Goal: Task Accomplishment & Management: Use online tool/utility

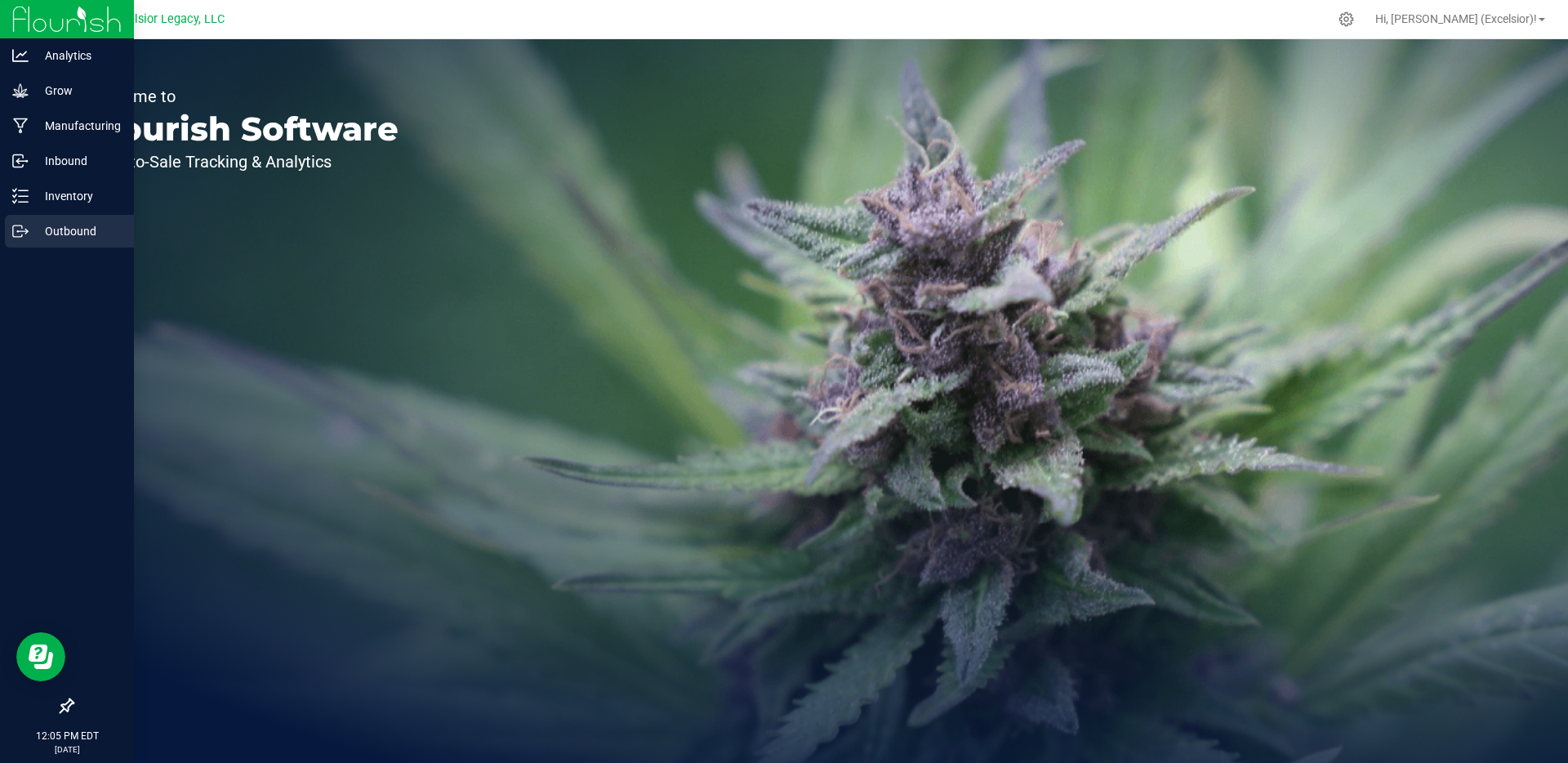
click at [17, 232] on icon at bounding box center [20, 230] width 16 height 16
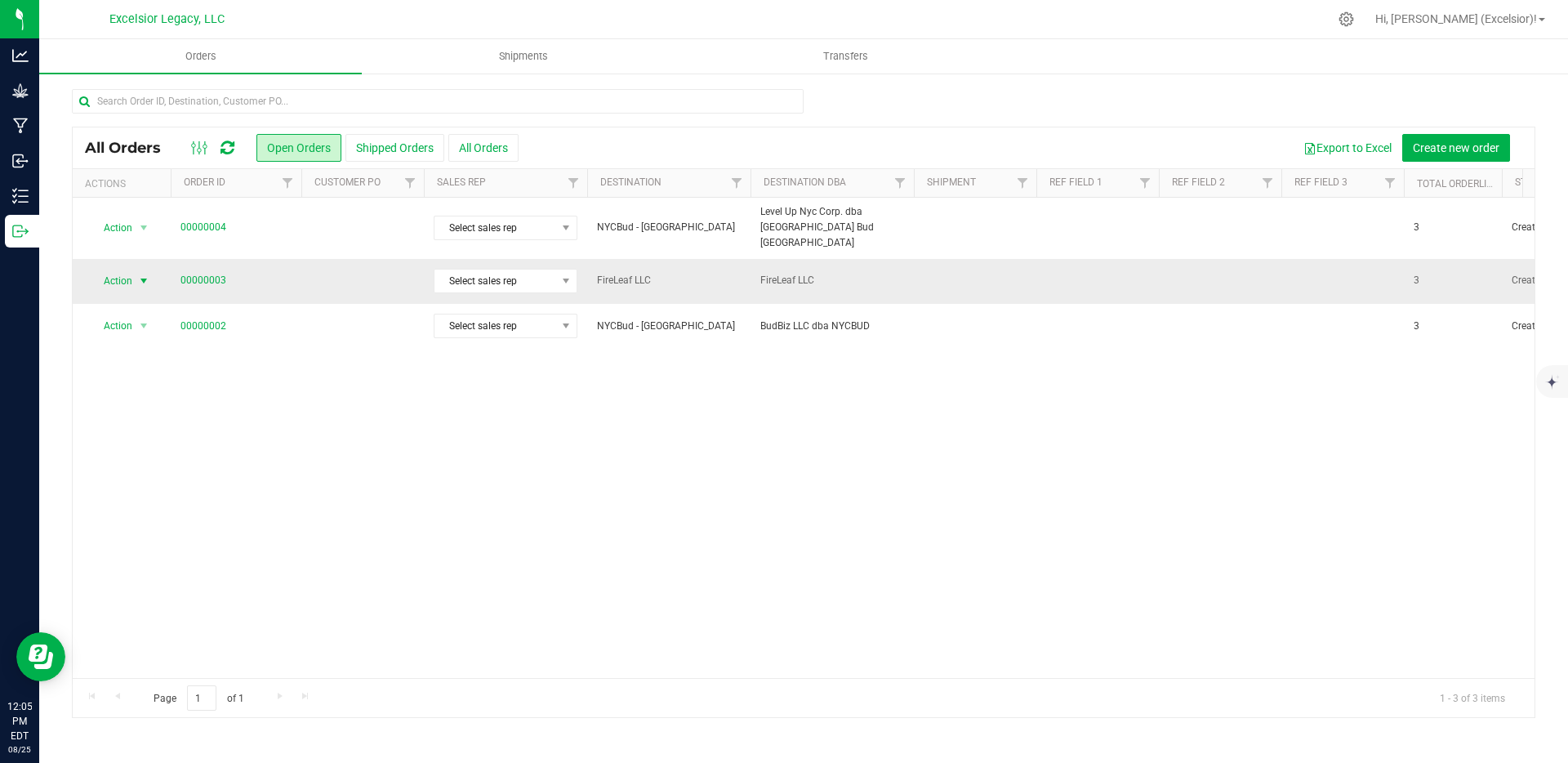
click at [123, 269] on span "Action" at bounding box center [111, 280] width 44 height 23
click at [210, 273] on link "00000003" at bounding box center [204, 280] width 45 height 15
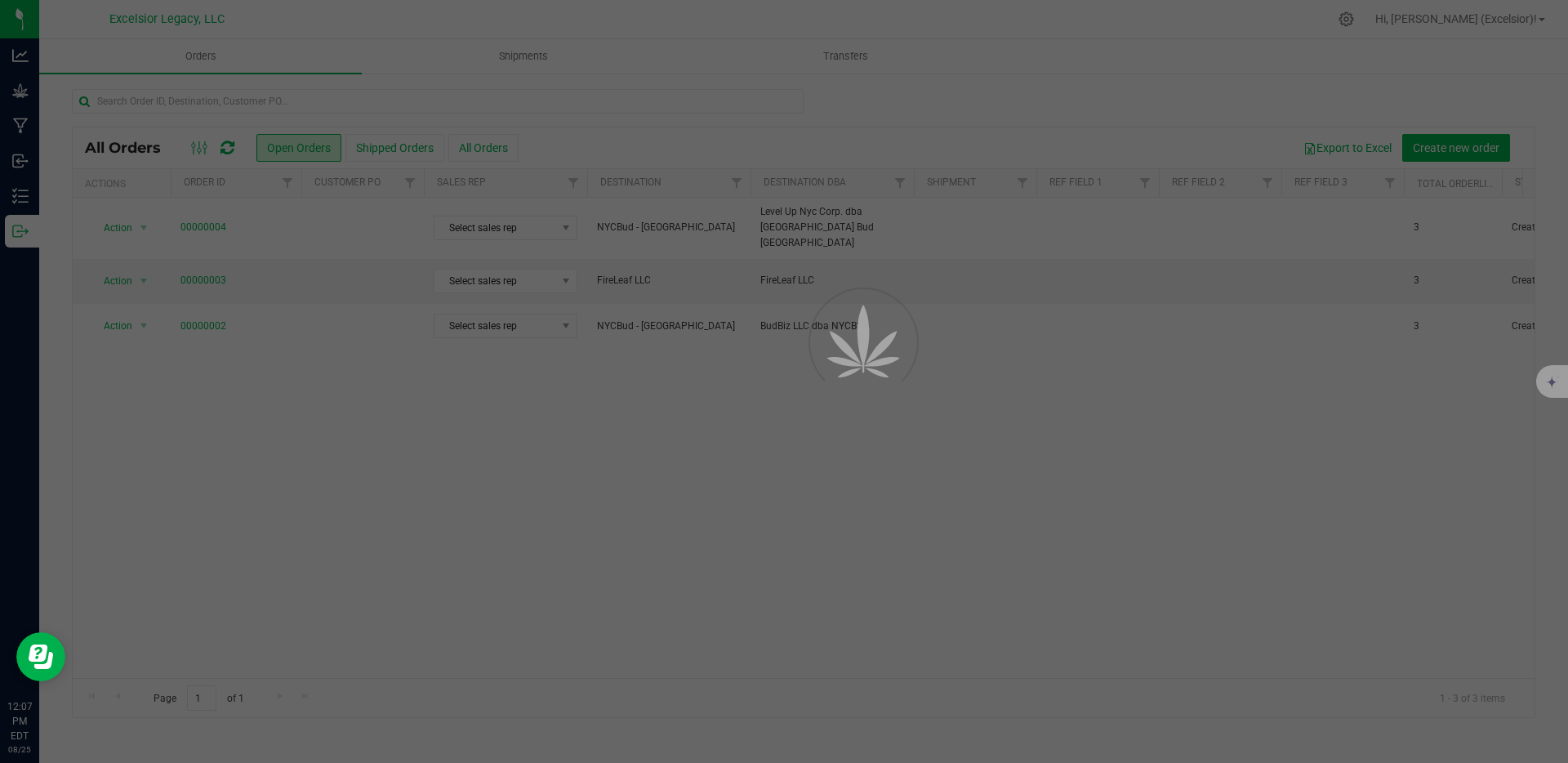
click at [634, 411] on div at bounding box center [784, 381] width 1568 height 763
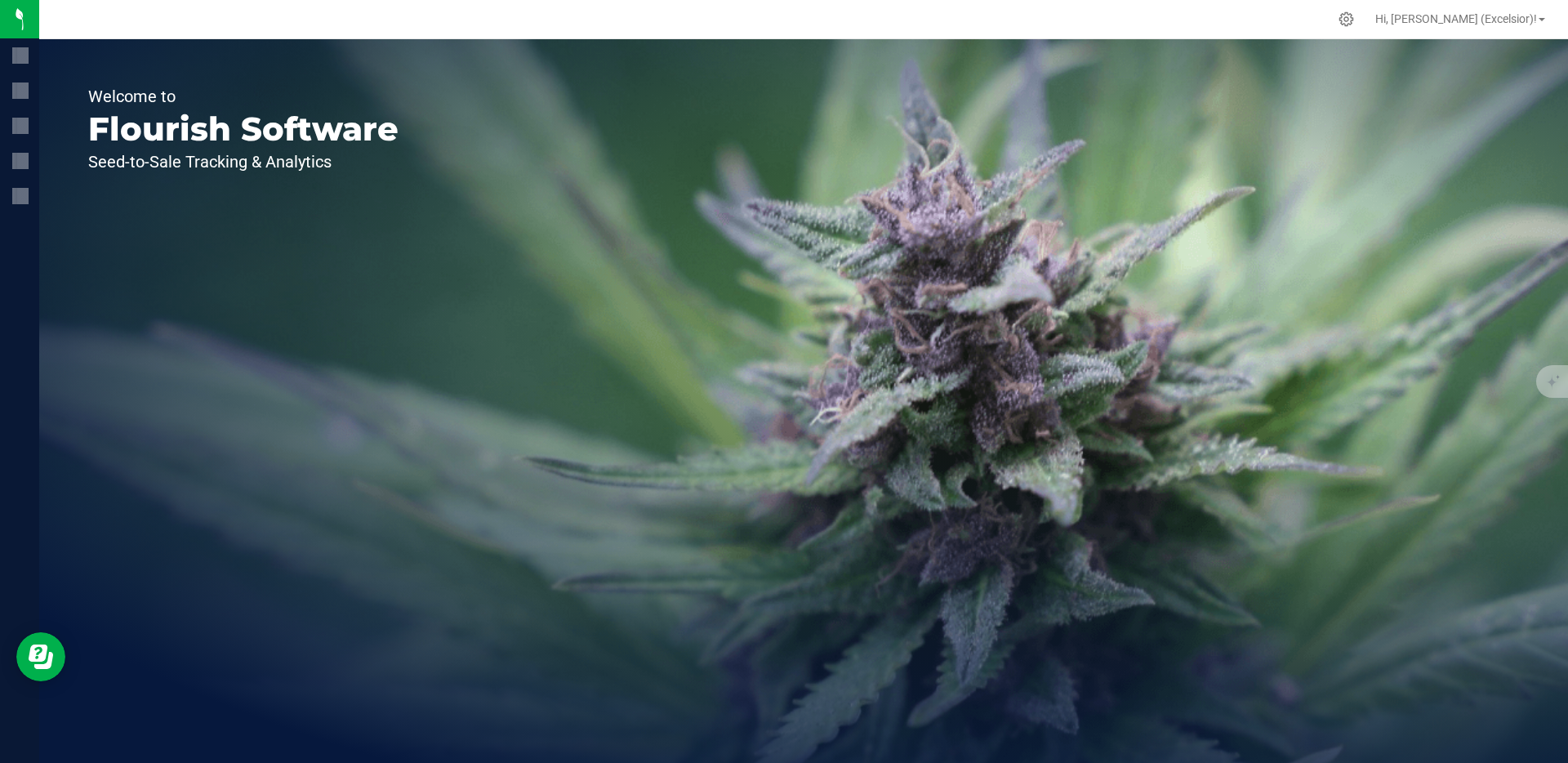
click at [299, 359] on div "Welcome to Flourish Software Seed-to-Sale Tracking & Analytics" at bounding box center [243, 401] width 408 height 723
drag, startPoint x: 293, startPoint y: 354, endPoint x: 135, endPoint y: 204, distance: 217.9
click at [290, 352] on div "Welcome to Flourish Software Seed-to-Sale Tracking & Analytics" at bounding box center [243, 401] width 408 height 723
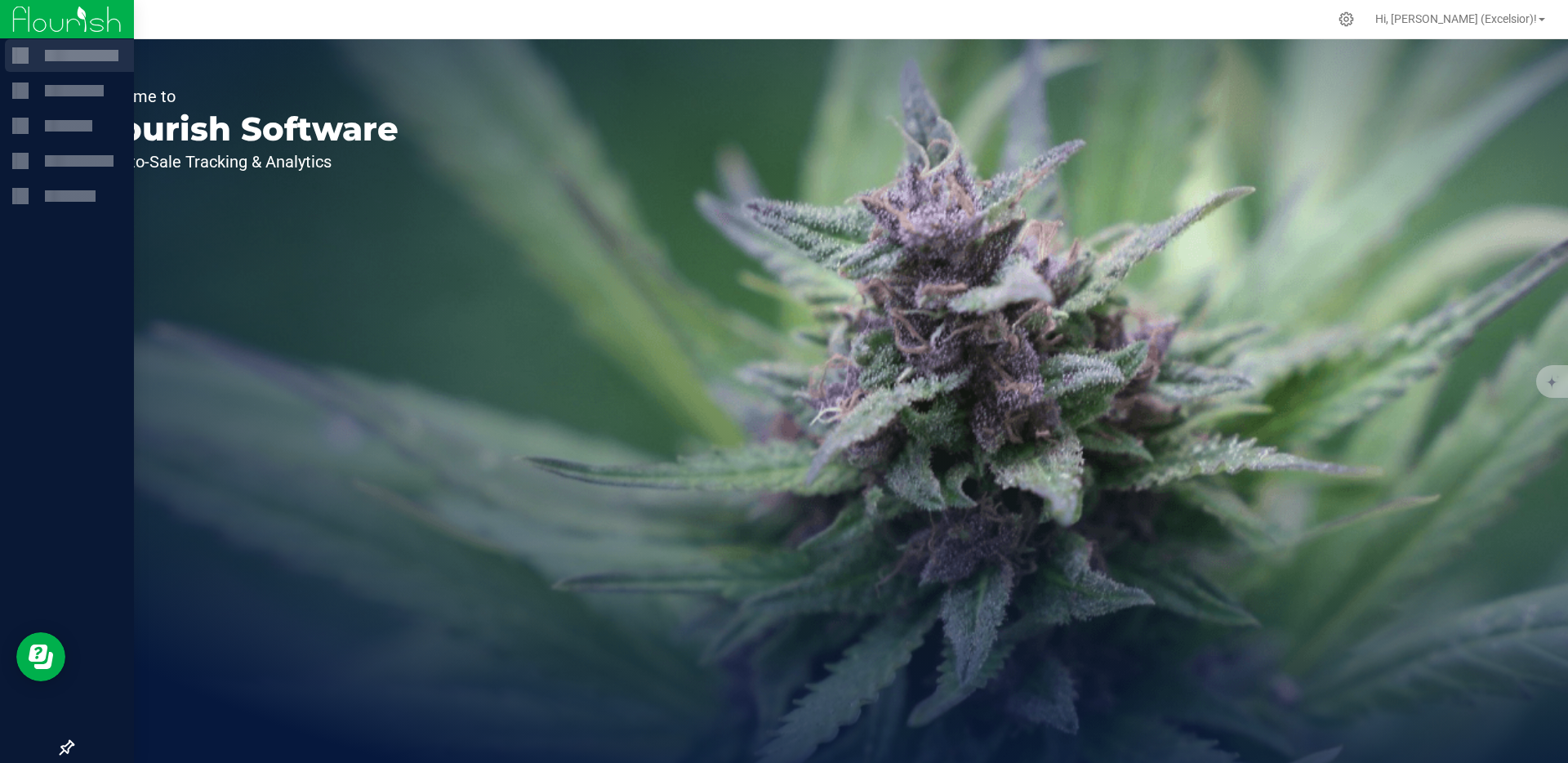
click at [18, 66] on div at bounding box center [69, 56] width 129 height 33
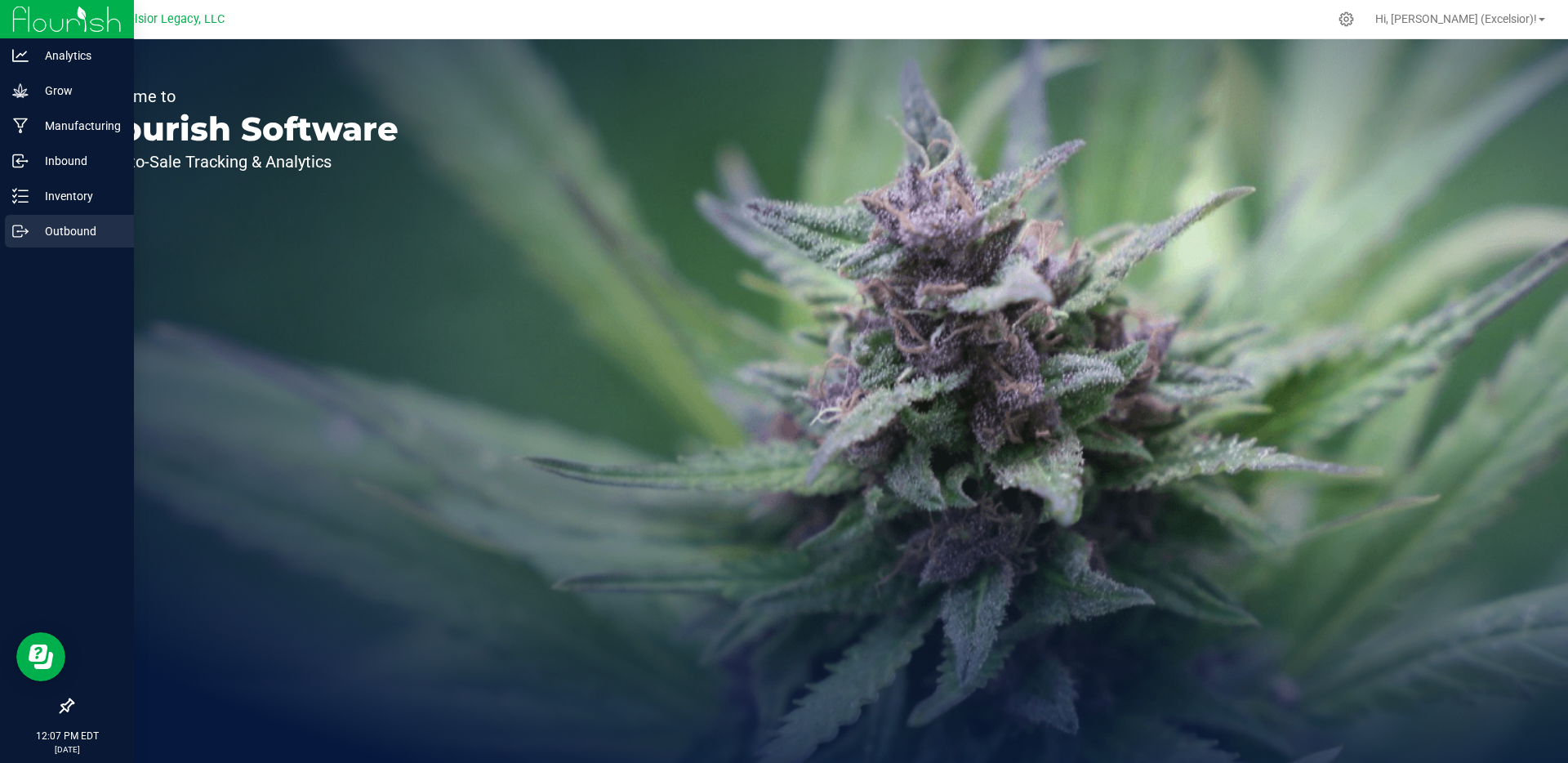
click at [23, 228] on icon at bounding box center [20, 230] width 16 height 16
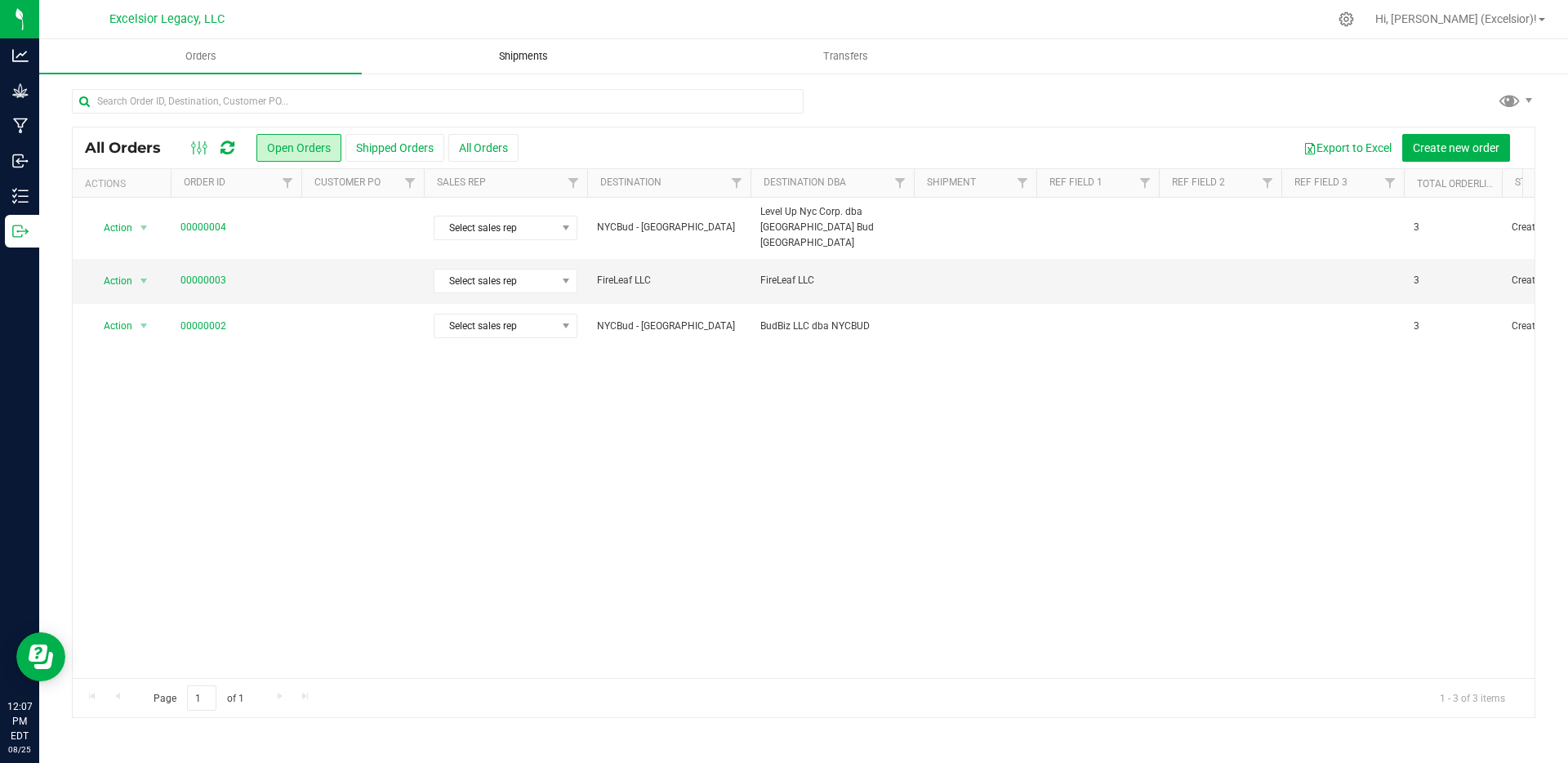
click at [510, 60] on span "Shipments" at bounding box center [523, 56] width 93 height 14
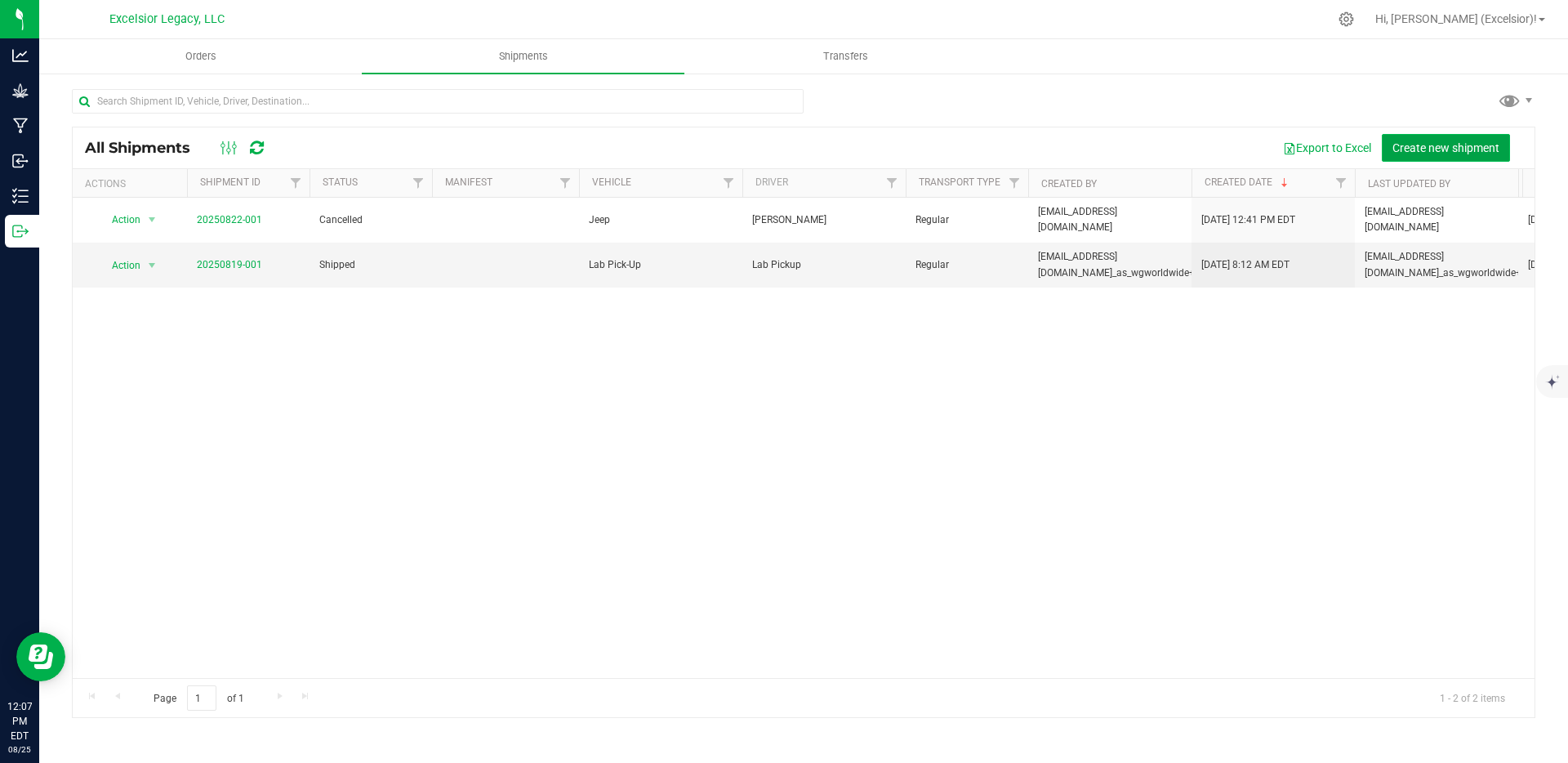
click at [1433, 150] on span "Create new shipment" at bounding box center [1445, 148] width 107 height 13
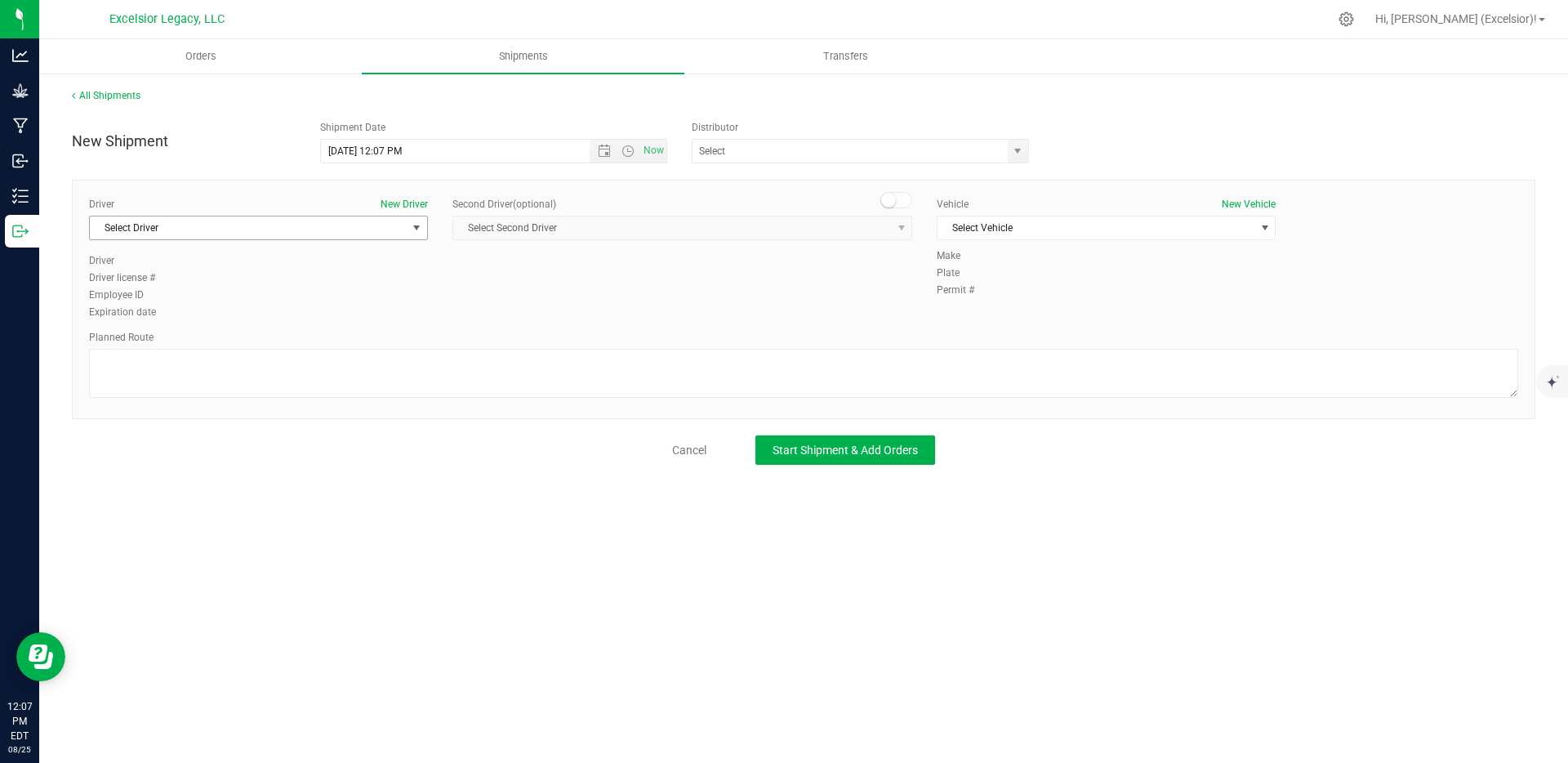
click at [235, 220] on span "Select Driver" at bounding box center [248, 227] width 317 height 23
click at [193, 294] on li "[PERSON_NAME]" at bounding box center [258, 296] width 337 height 24
click at [1041, 228] on span "Select Vehicle" at bounding box center [1095, 227] width 317 height 23
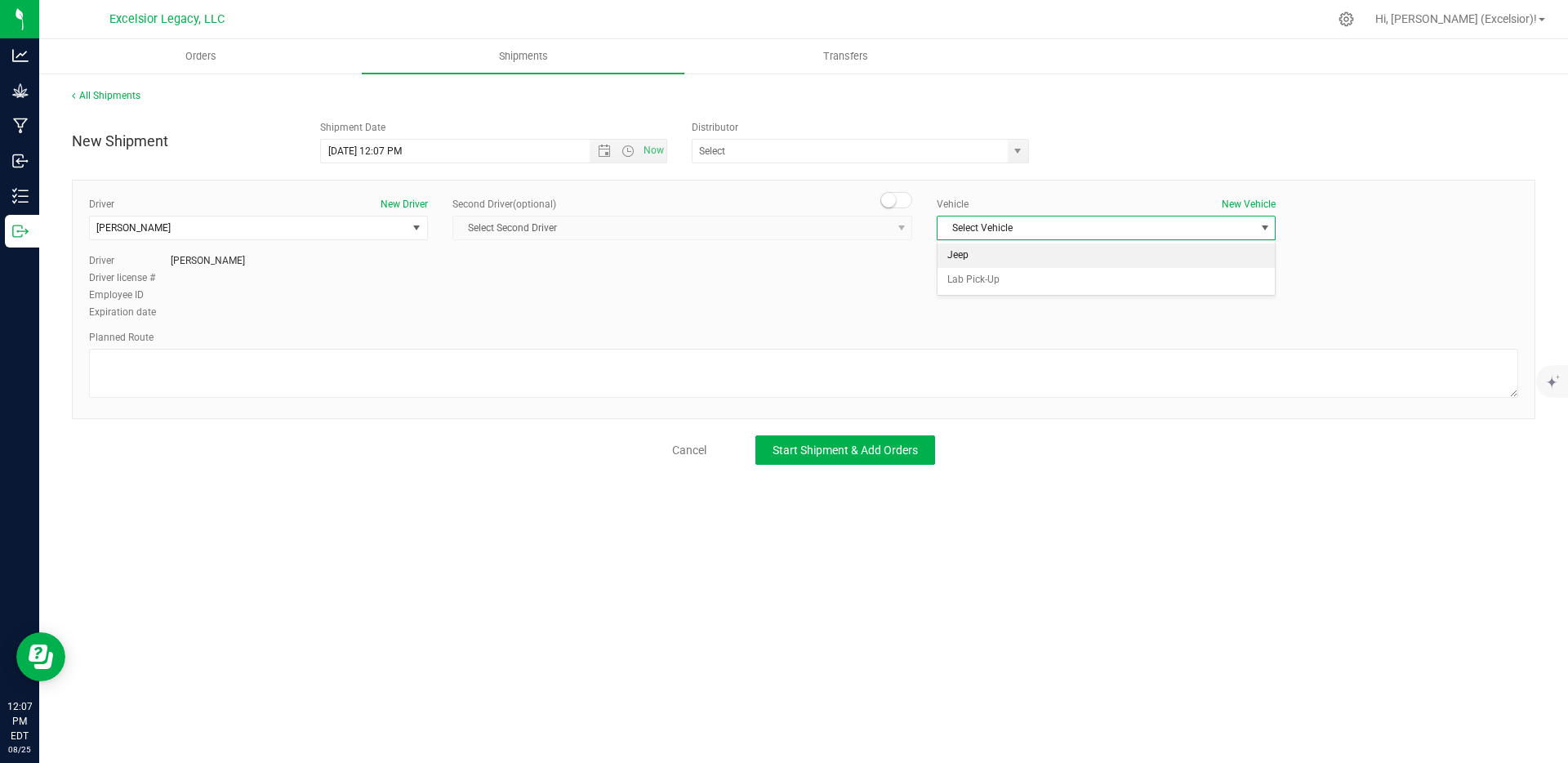
click at [1008, 256] on li "Jeep" at bounding box center [1105, 255] width 337 height 24
click at [758, 151] on input "text" at bounding box center [845, 151] width 305 height 23
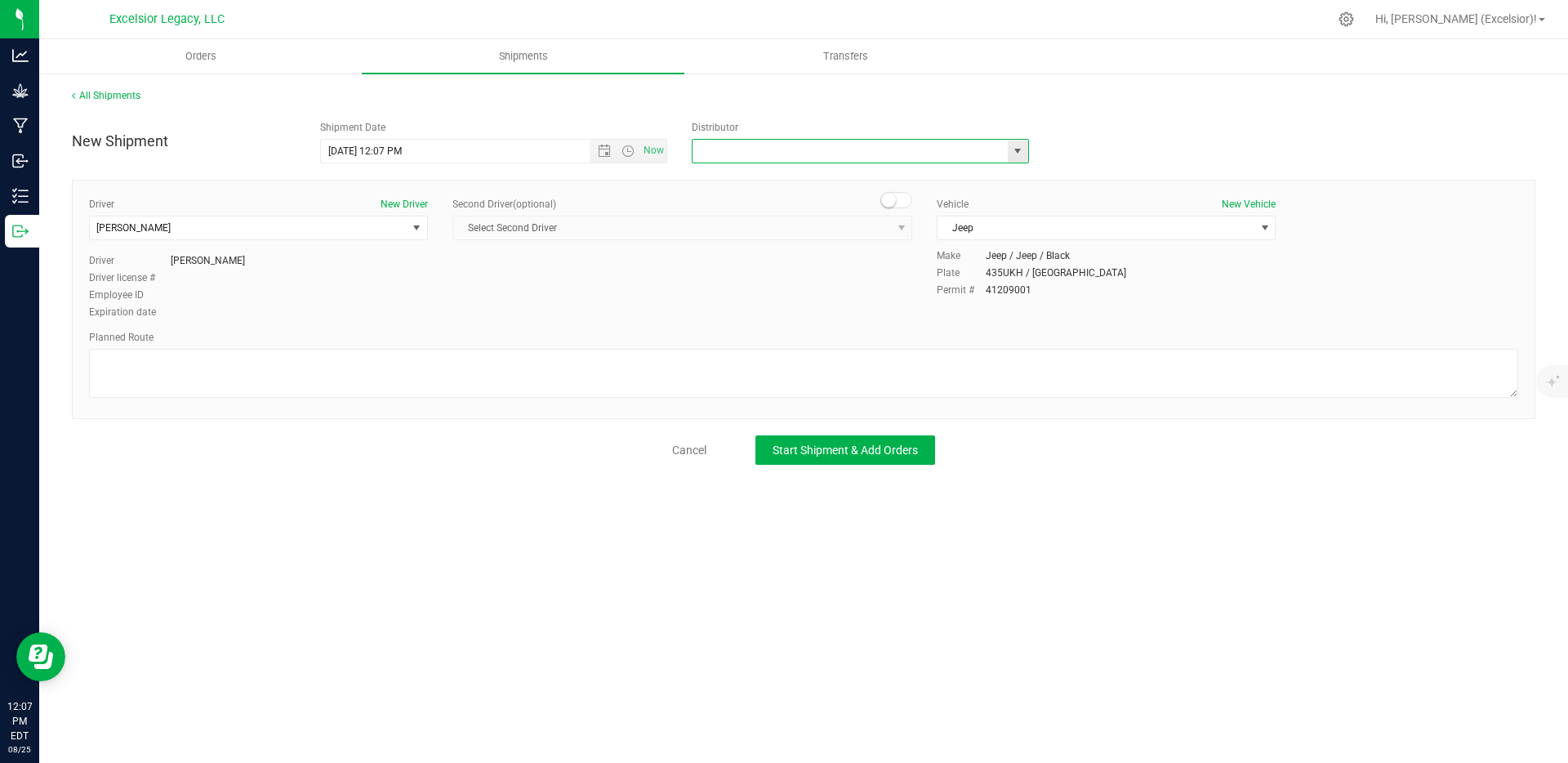
click at [1020, 145] on span "select" at bounding box center [1018, 151] width 13 height 13
click at [781, 179] on li "Excelsior Legacy, LLC" at bounding box center [860, 178] width 336 height 24
type input "Excelsior Legacy, LLC"
click at [608, 151] on span "Open the date view" at bounding box center [605, 151] width 13 height 13
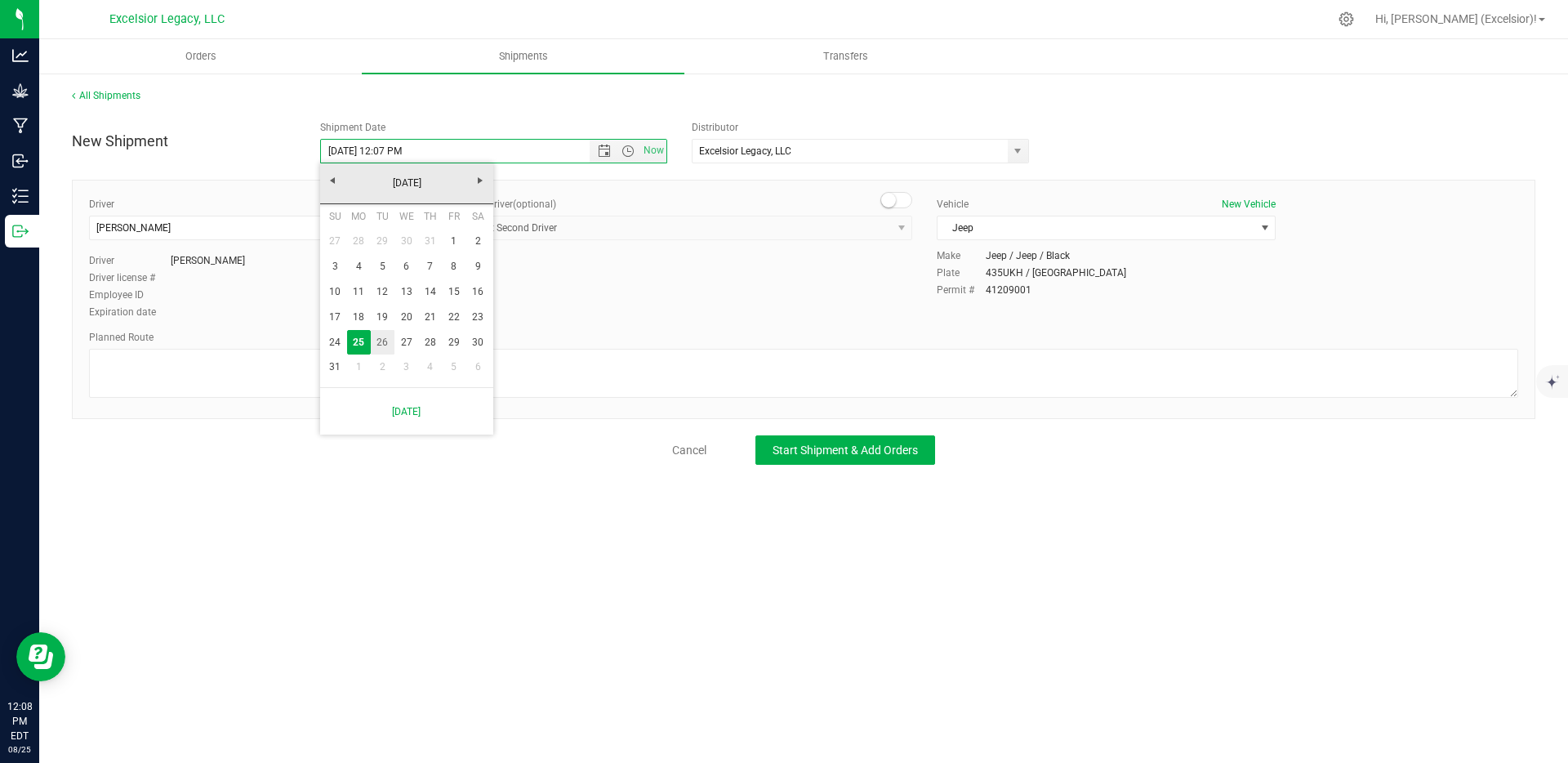
click at [379, 342] on link "26" at bounding box center [383, 342] width 24 height 25
type input "[DATE] 12:07 PM"
click at [837, 455] on span "Start Shipment & Add Orders" at bounding box center [845, 450] width 146 height 13
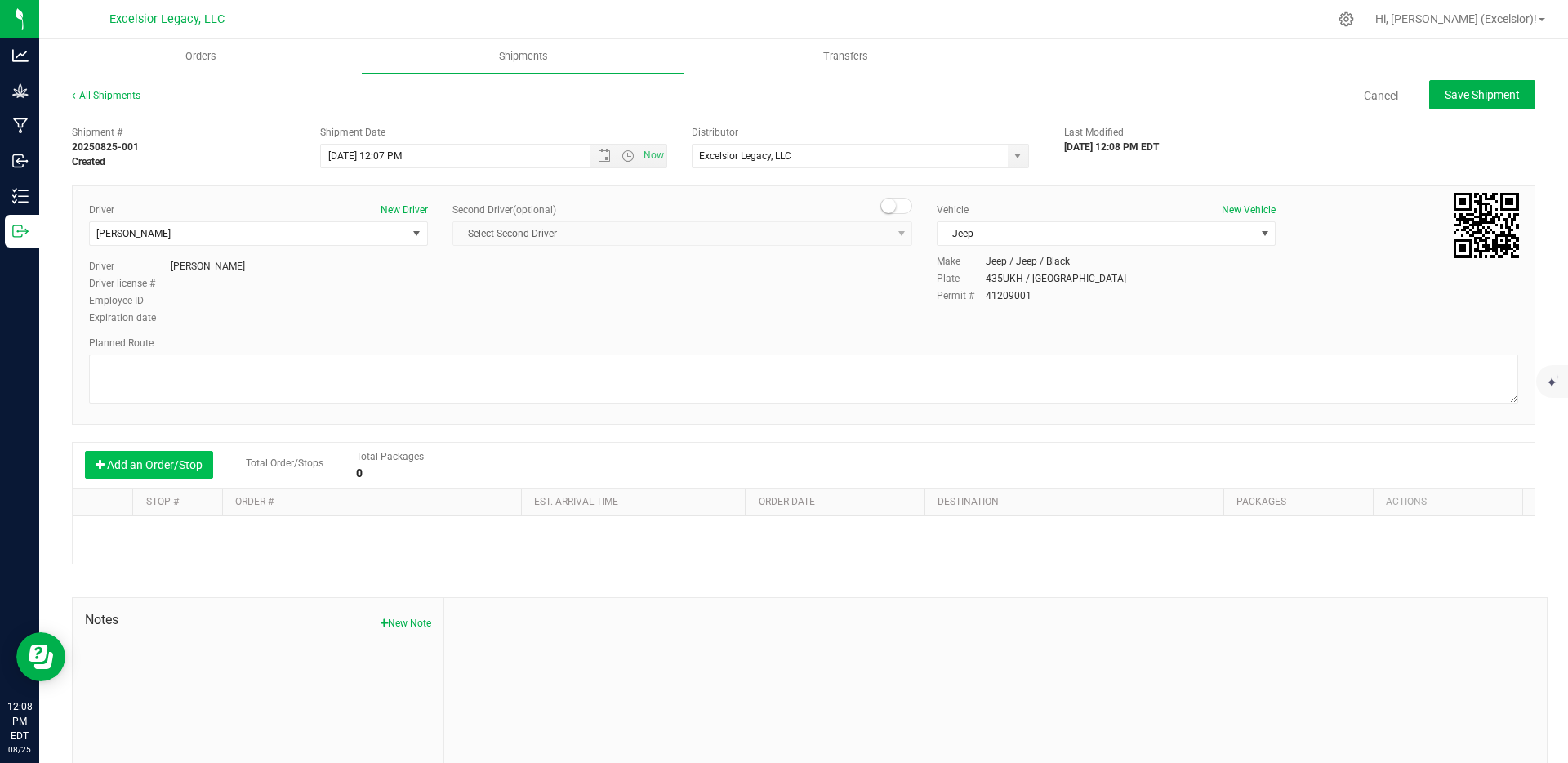
click at [151, 466] on button "Add an Order/Stop" at bounding box center [149, 464] width 128 height 28
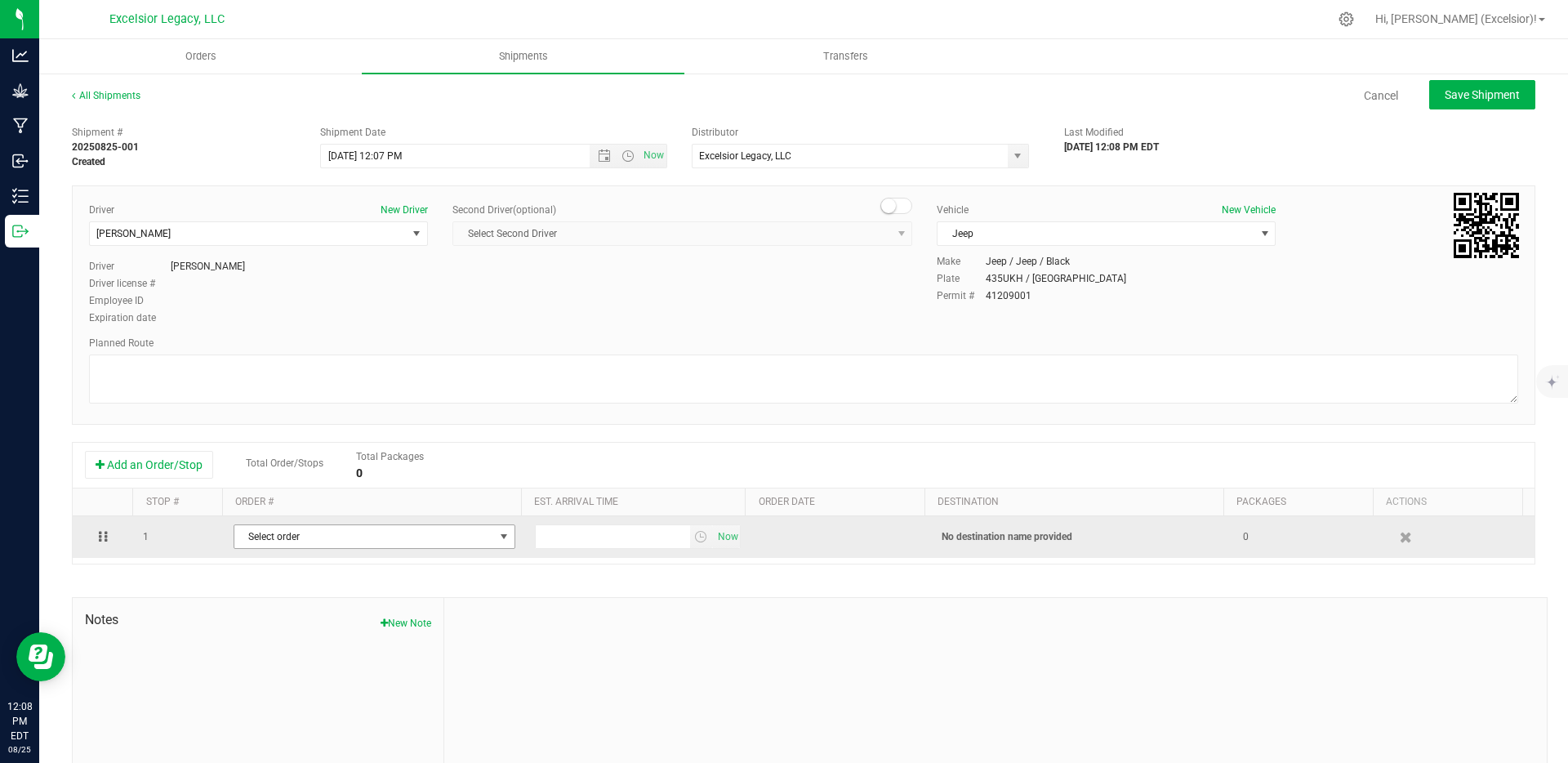
click at [373, 550] on td "Select order 00000004 00000003 00000002" at bounding box center [374, 537] width 301 height 42
click at [372, 544] on span "Select order" at bounding box center [364, 536] width 260 height 23
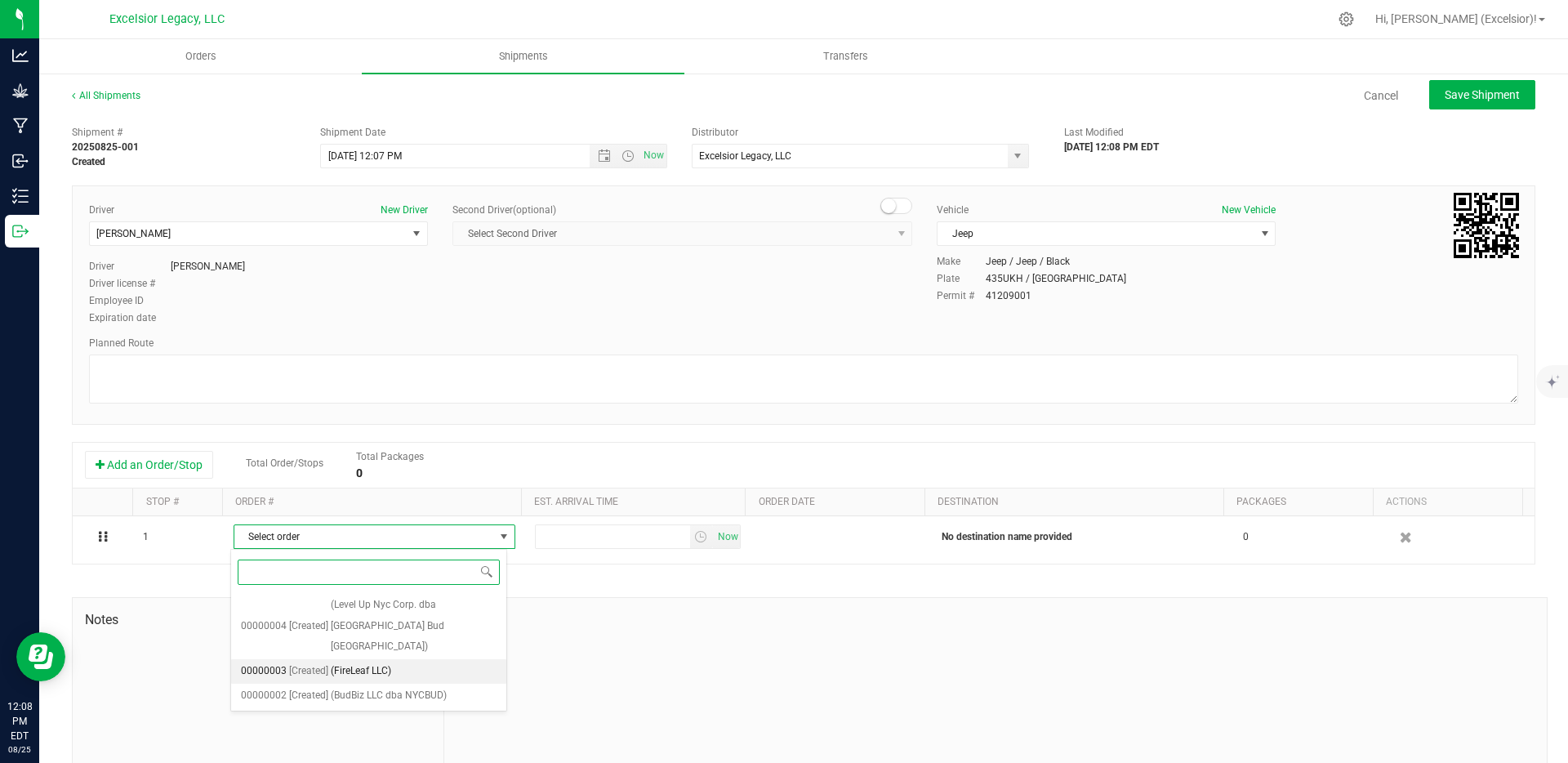
click at [355, 660] on span "(FireLeaf LLC)" at bounding box center [361, 670] width 61 height 21
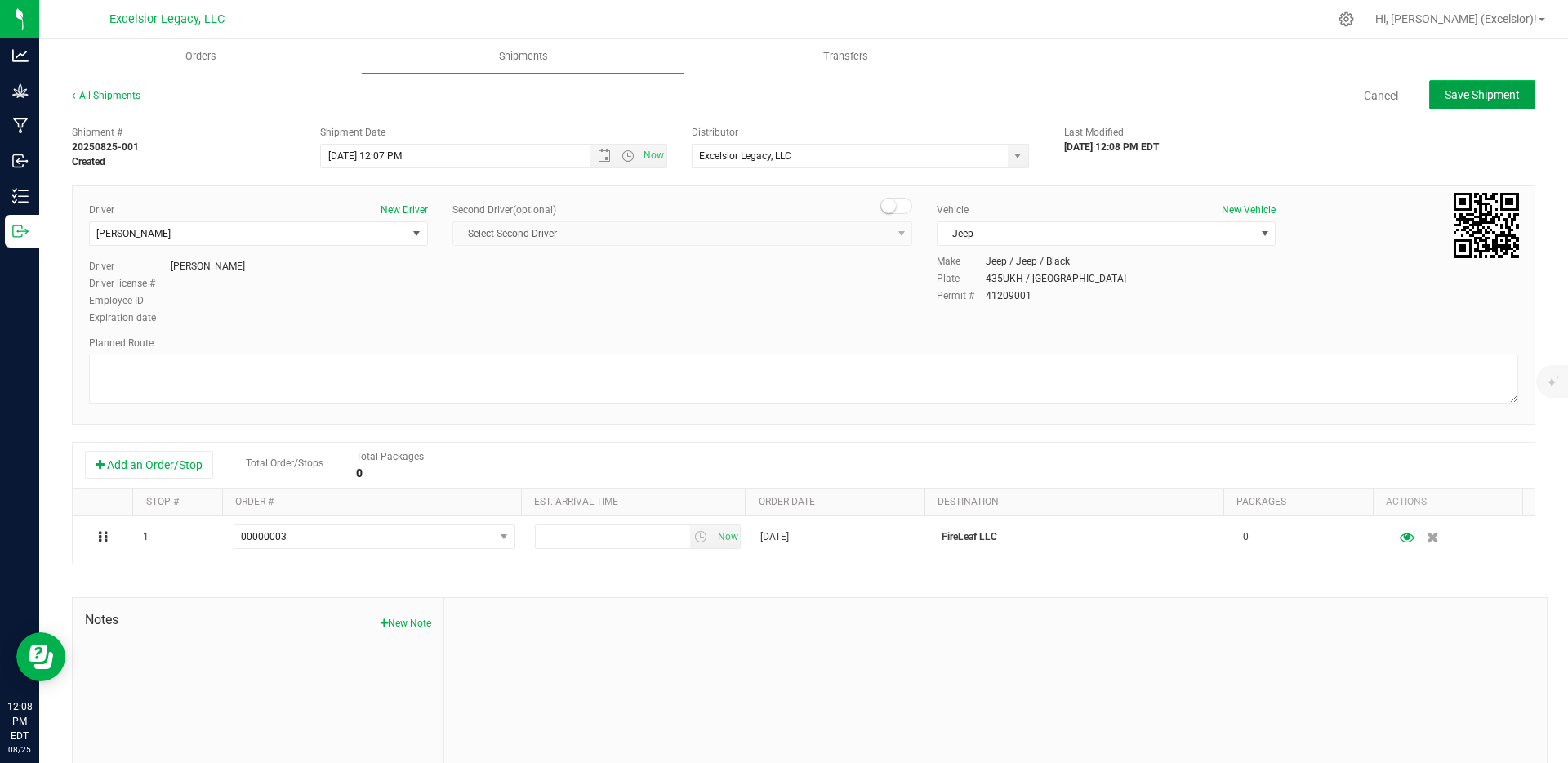
click at [1454, 96] on span "Save Shipment" at bounding box center [1481, 95] width 75 height 13
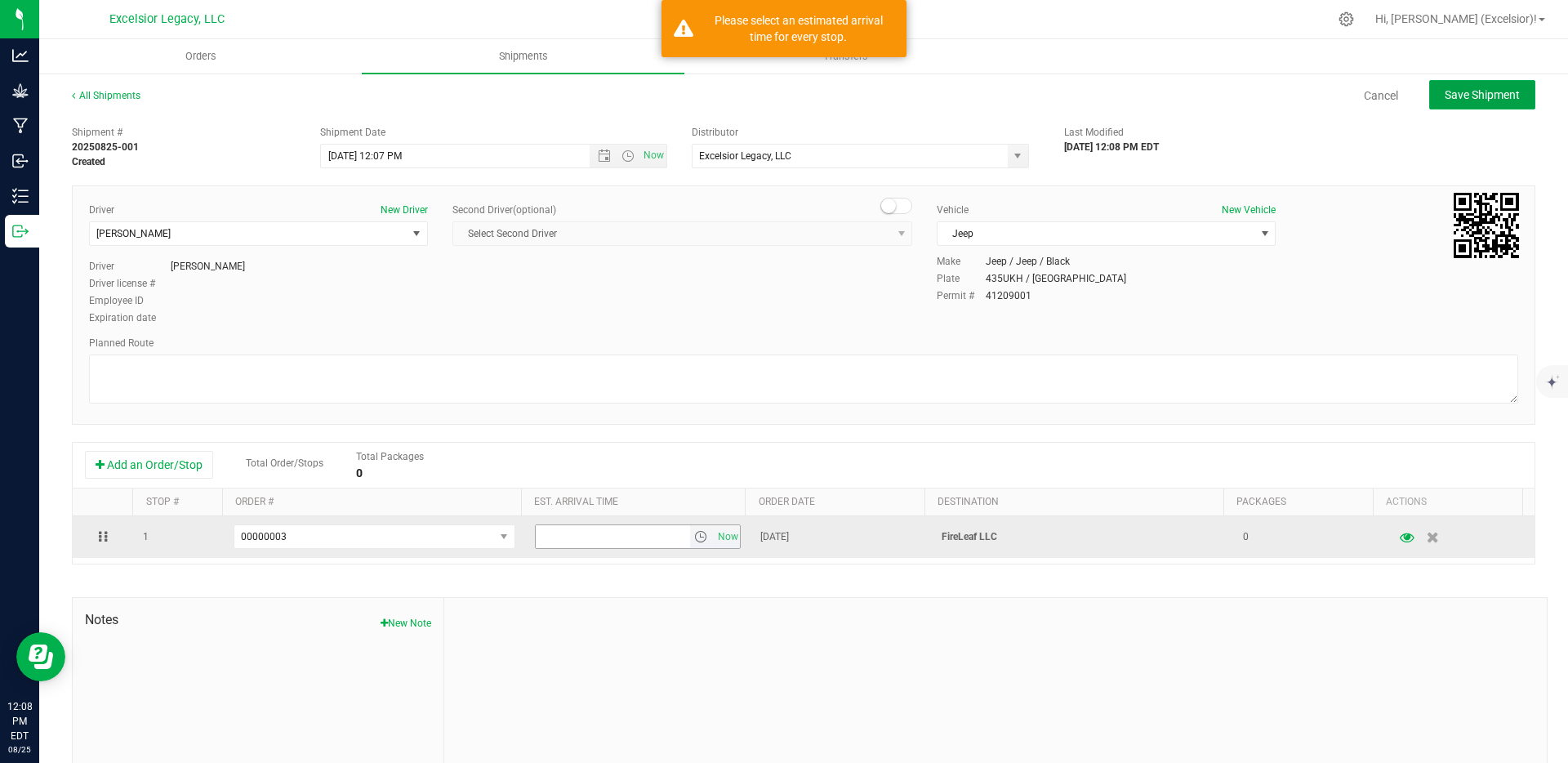
click at [694, 541] on span "select" at bounding box center [701, 537] width 13 height 13
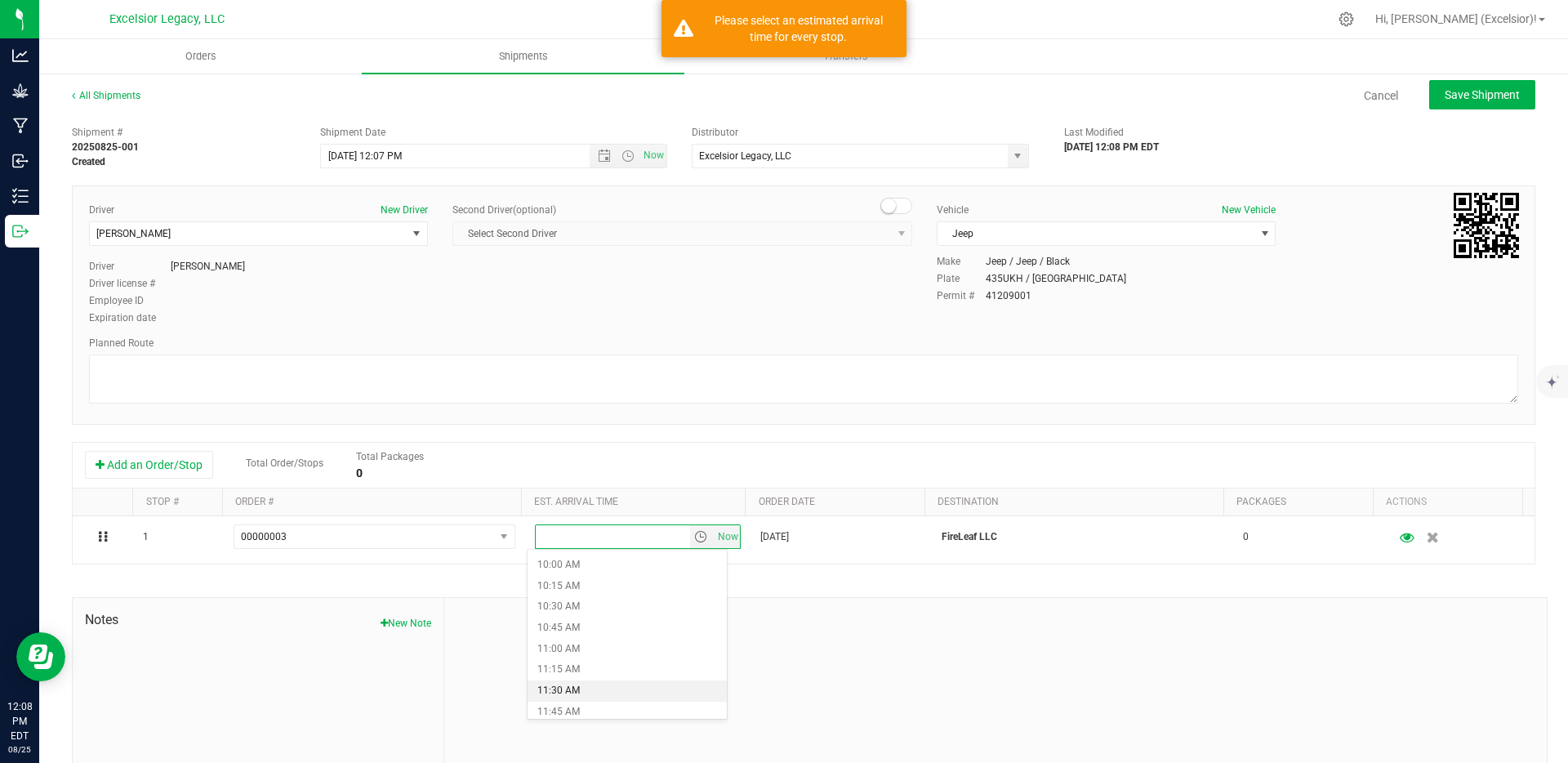
scroll to position [1188, 0]
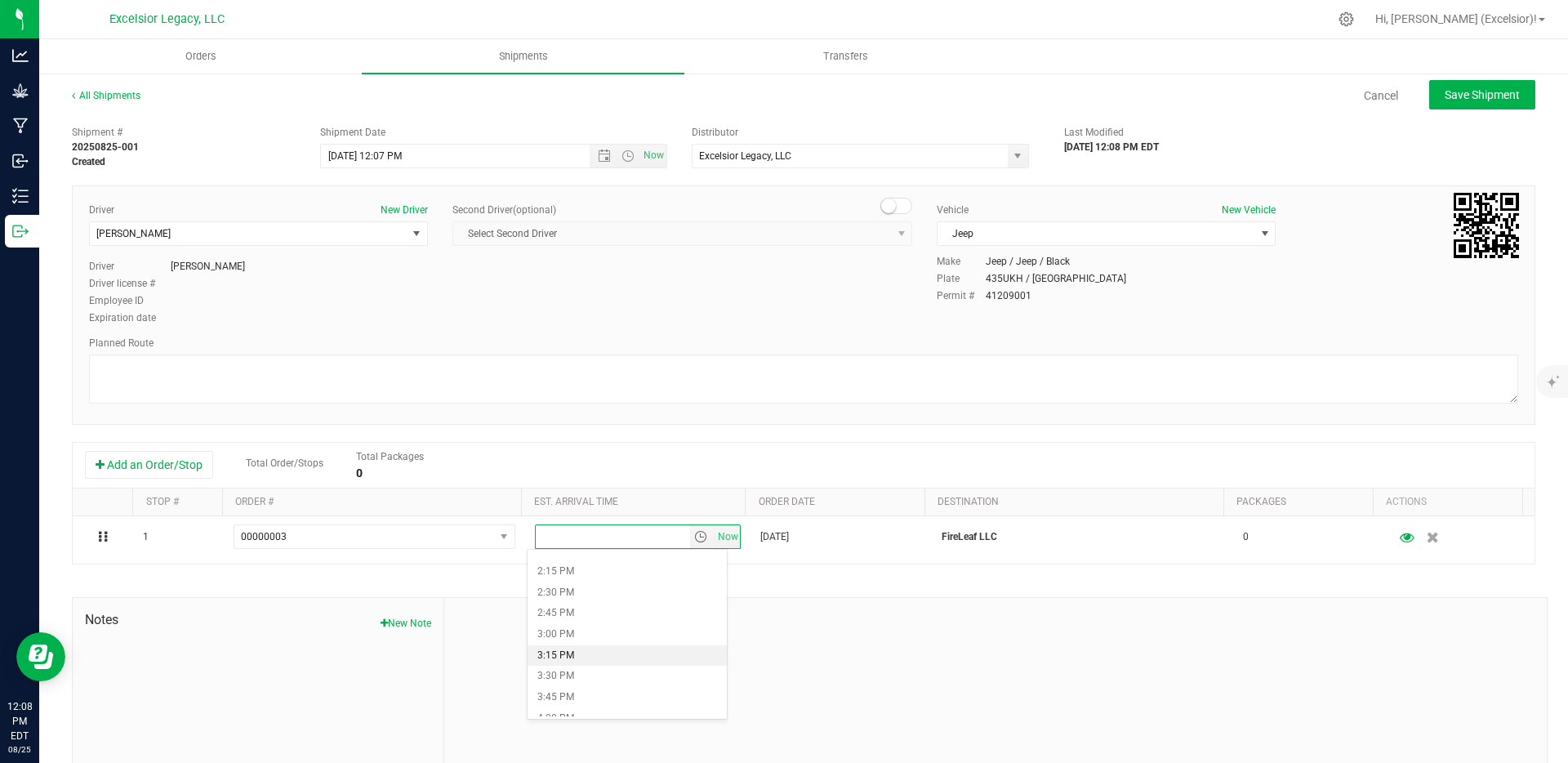
click at [565, 654] on li "3:15 PM" at bounding box center [627, 655] width 199 height 21
click at [1476, 90] on span "Save Shipment" at bounding box center [1481, 95] width 75 height 13
type input "[DATE] 4:07 PM"
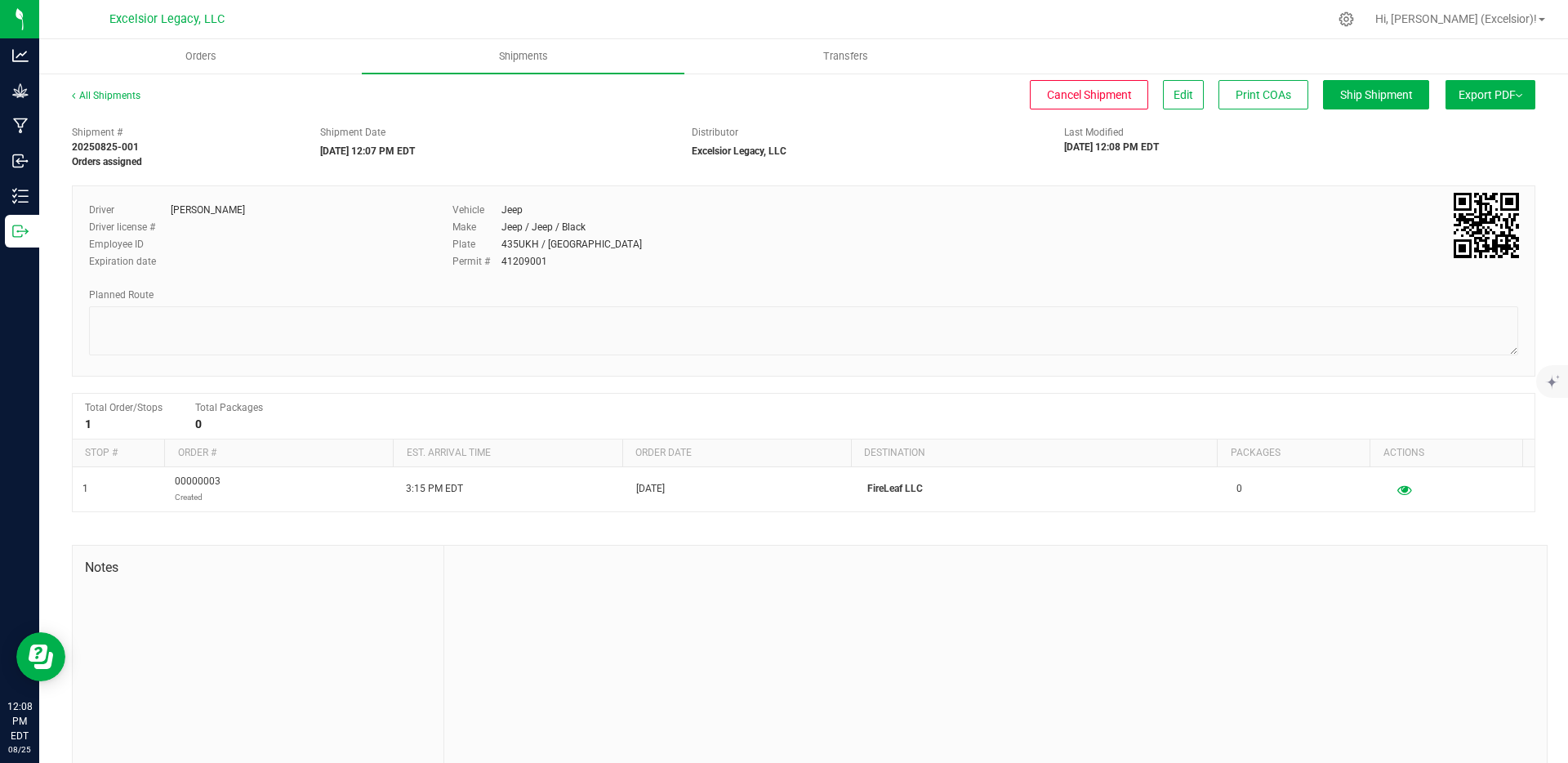
click at [1464, 91] on button "Export PDF" at bounding box center [1490, 94] width 90 height 29
click at [1433, 181] on span "NY Manifest" at bounding box center [1441, 180] width 54 height 12
click at [1410, 185] on li "NY Manifest" at bounding box center [1486, 179] width 165 height 24
click at [209, 54] on span "Orders" at bounding box center [211, 56] width 75 height 14
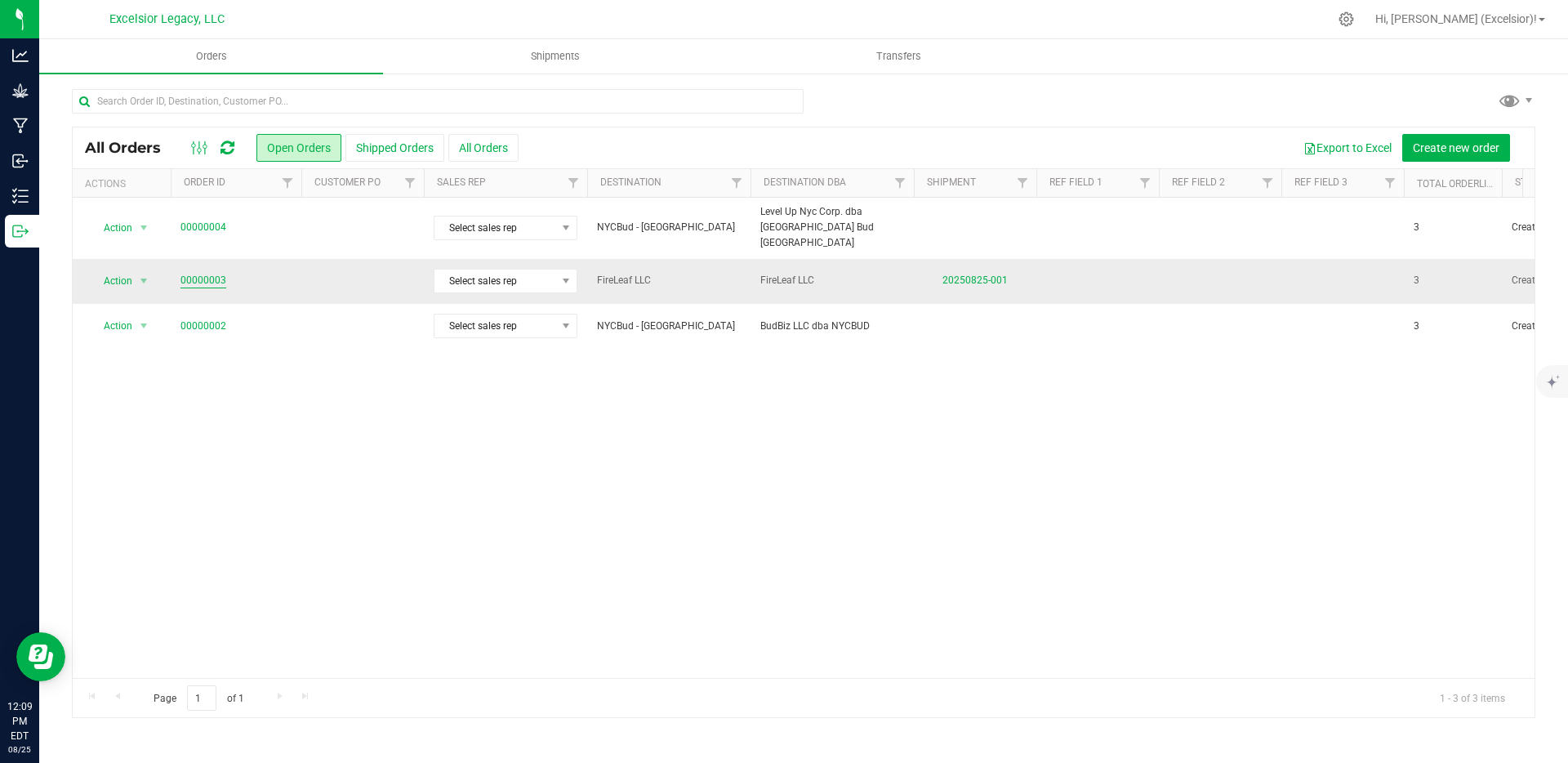
click at [189, 273] on link "00000003" at bounding box center [204, 280] width 45 height 15
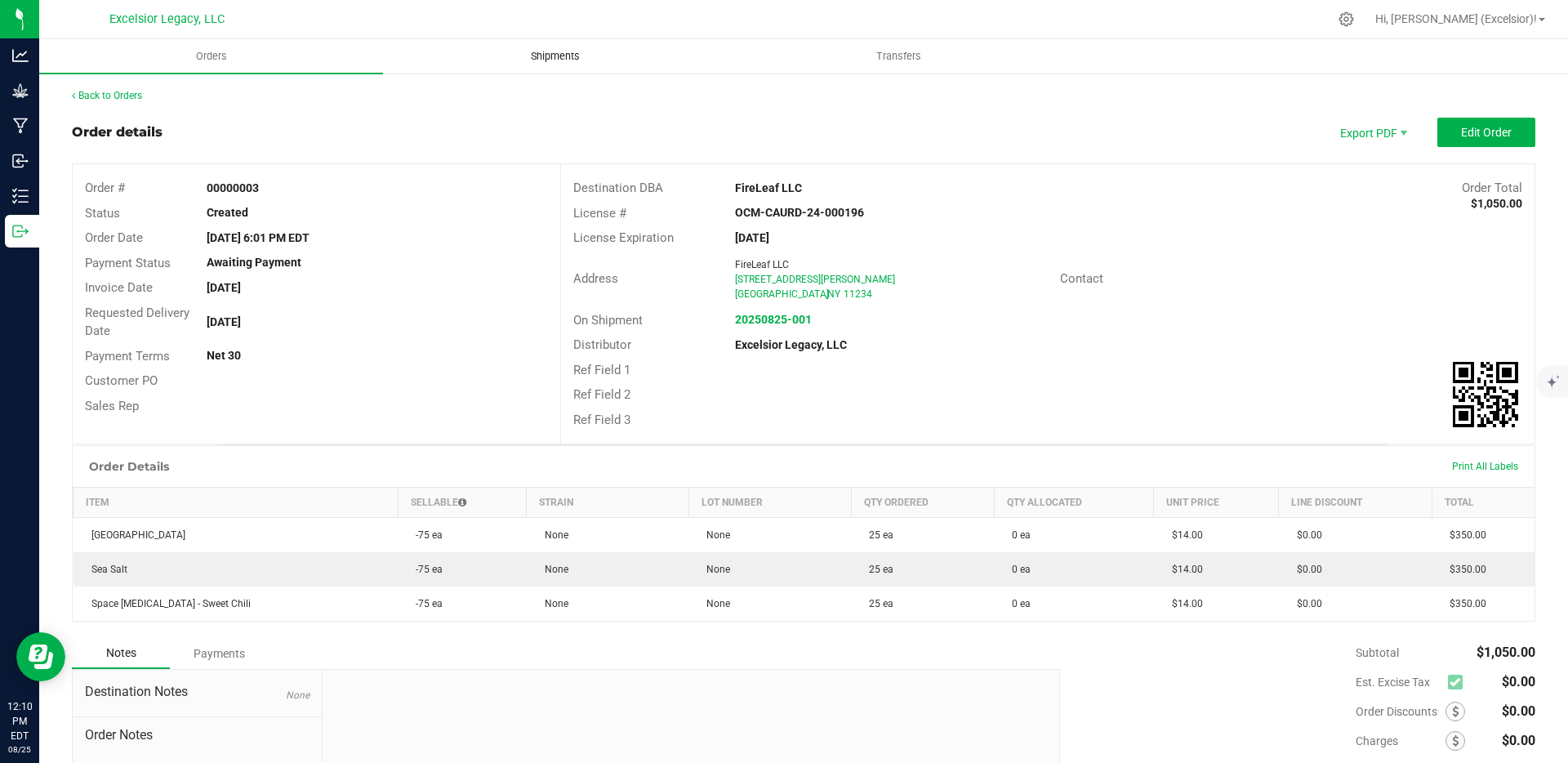
click at [546, 60] on span "Shipments" at bounding box center [555, 56] width 93 height 14
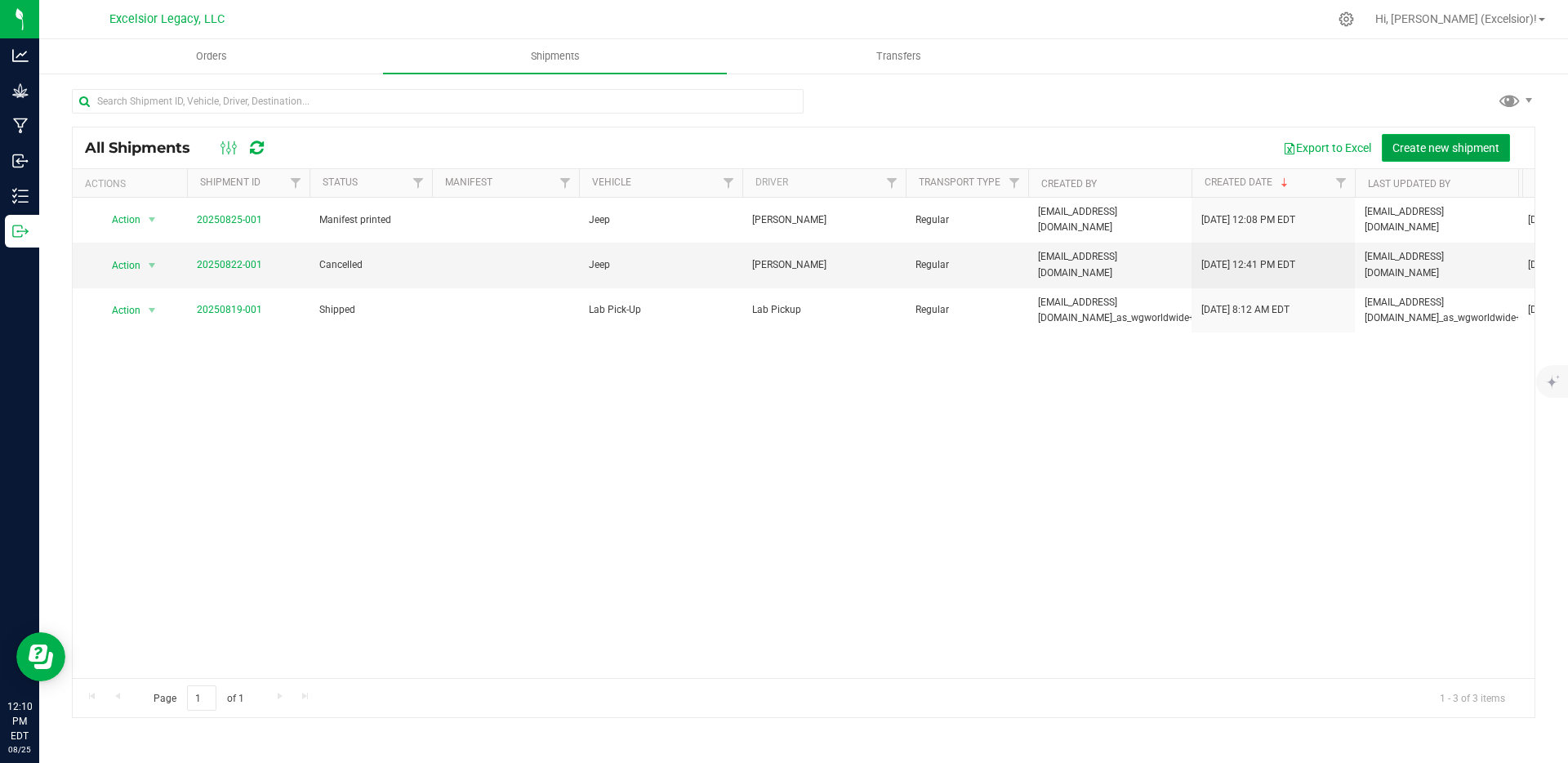
click at [1455, 142] on span "Create new shipment" at bounding box center [1445, 148] width 107 height 13
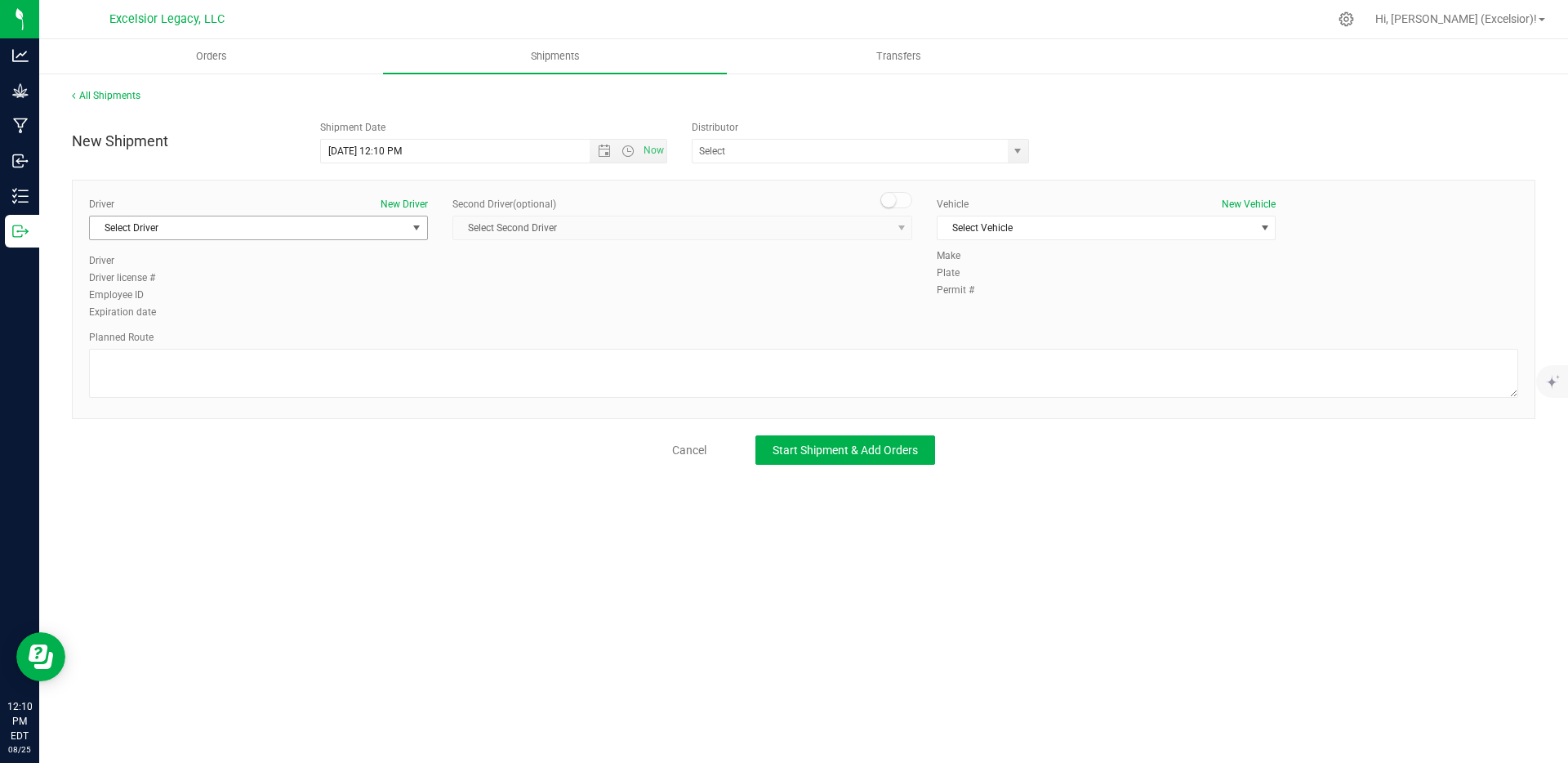
click at [329, 233] on span "Select Driver" at bounding box center [248, 227] width 317 height 23
click at [203, 299] on li "[PERSON_NAME]" at bounding box center [258, 296] width 337 height 24
click at [993, 216] on span "Select Vehicle" at bounding box center [1095, 227] width 317 height 23
click at [998, 221] on span "Select Vehicle" at bounding box center [1095, 227] width 317 height 23
click at [997, 229] on span "Select Vehicle" at bounding box center [1095, 227] width 317 height 23
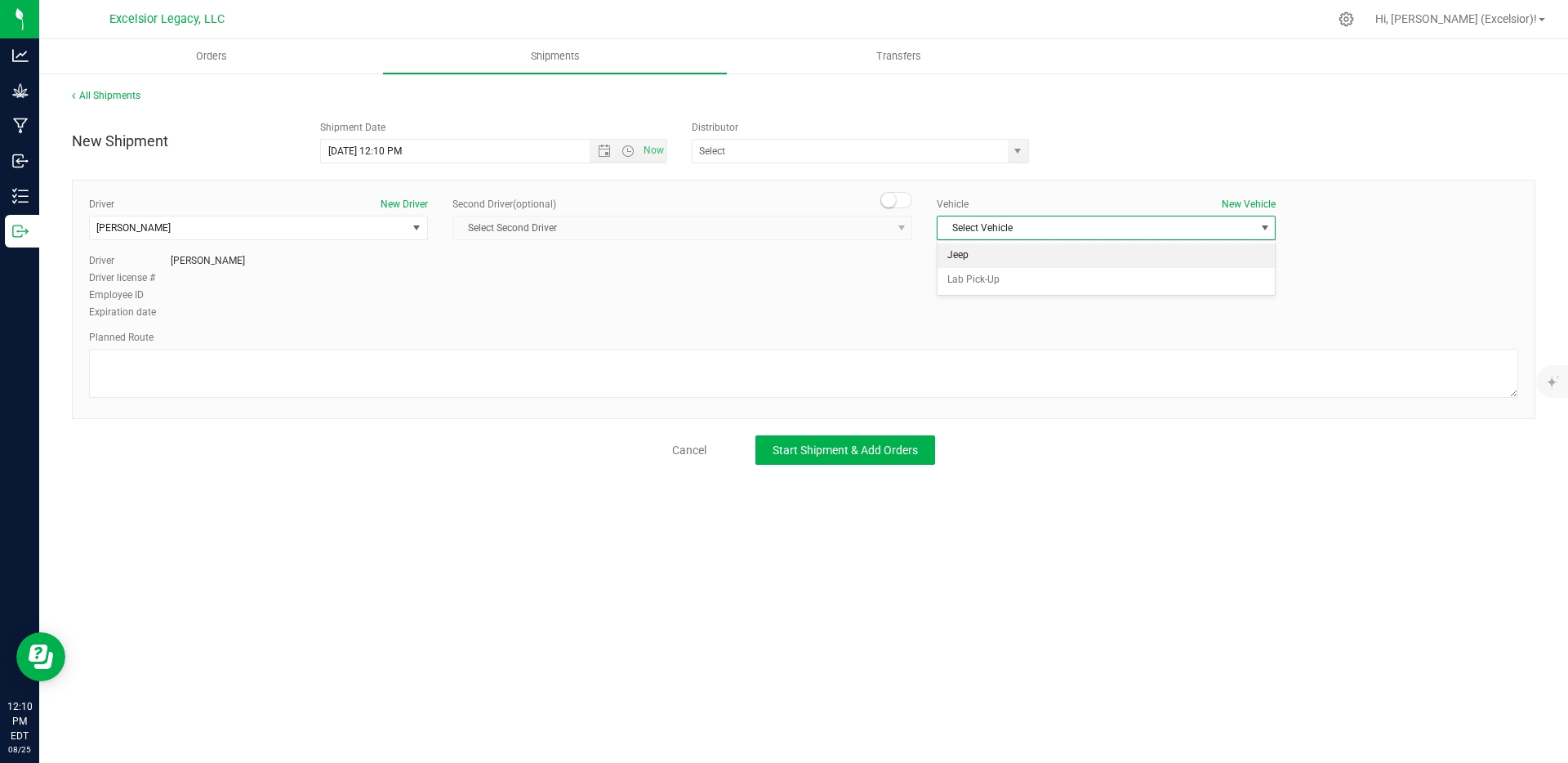
click at [995, 246] on li "Jeep" at bounding box center [1105, 255] width 337 height 24
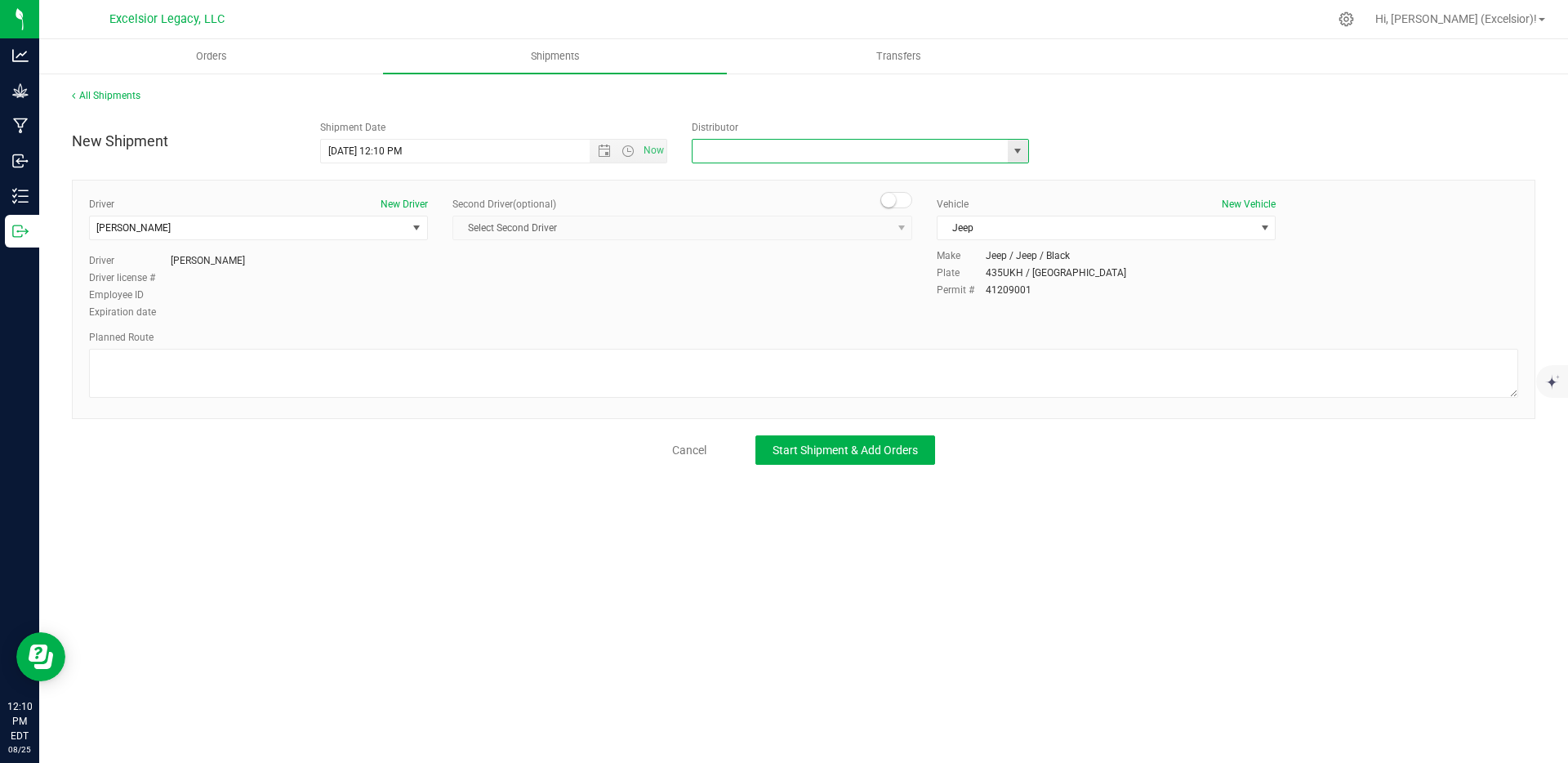
click at [845, 141] on input "text" at bounding box center [845, 151] width 305 height 23
click at [1008, 144] on span "select" at bounding box center [1018, 151] width 20 height 23
click at [800, 183] on li "Excelsior Legacy, LLC" at bounding box center [860, 178] width 336 height 24
type input "Excelsior Legacy, LLC"
click at [607, 149] on span "Open the date view" at bounding box center [605, 151] width 13 height 13
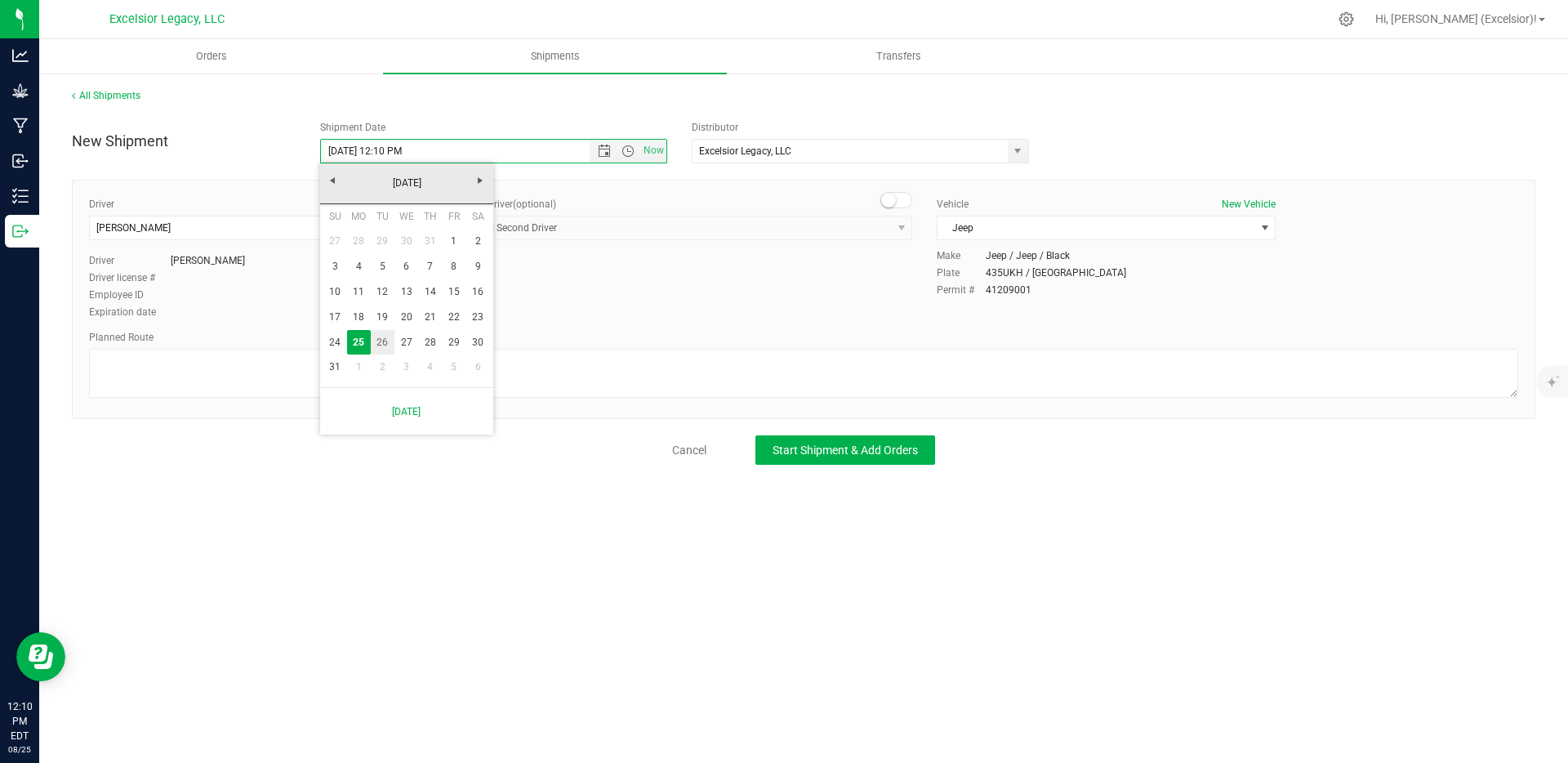
click at [385, 339] on link "26" at bounding box center [383, 342] width 24 height 25
type input "[DATE] 12:10 PM"
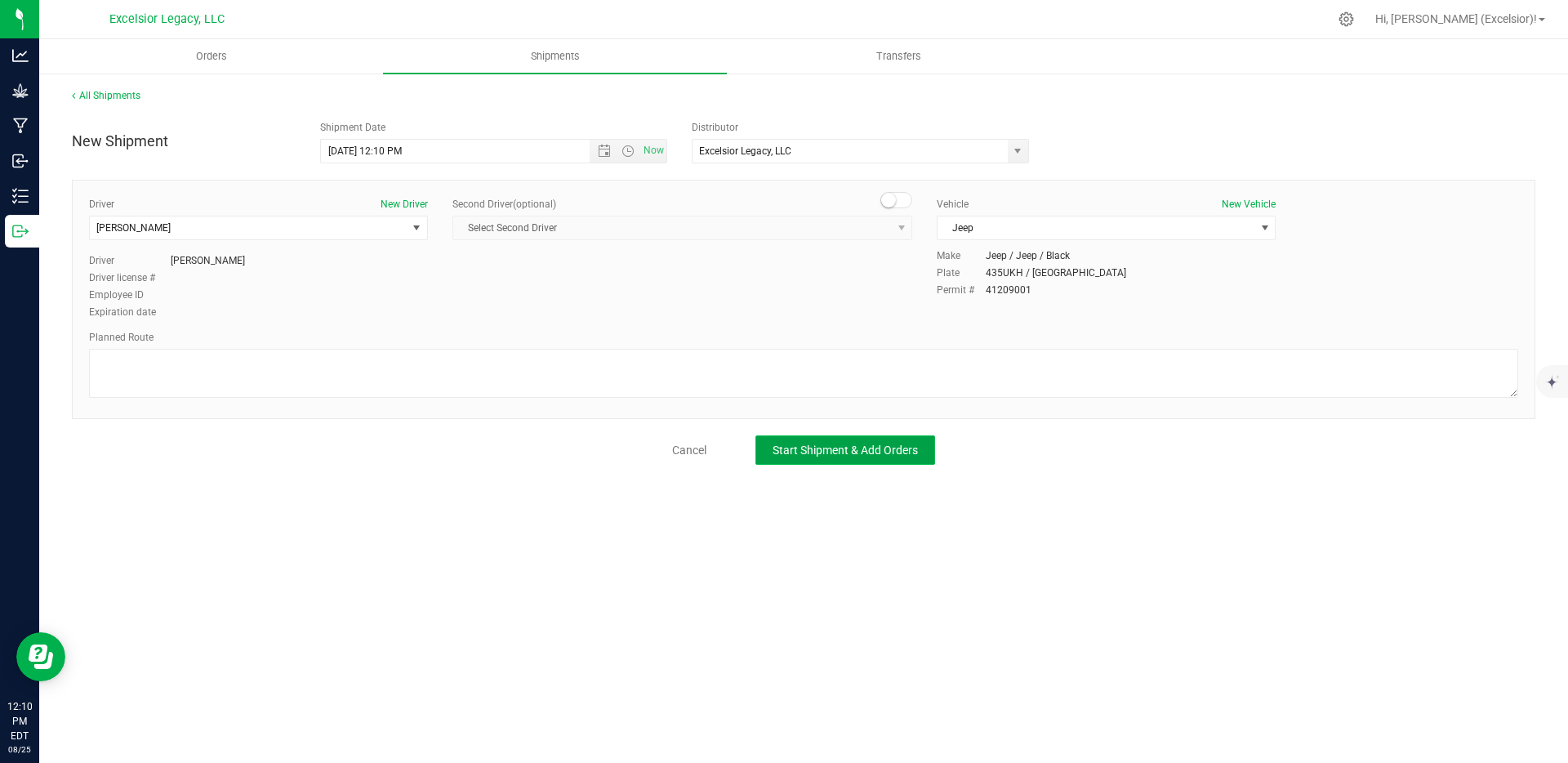
click at [858, 457] on button "Start Shipment & Add Orders" at bounding box center [845, 449] width 180 height 29
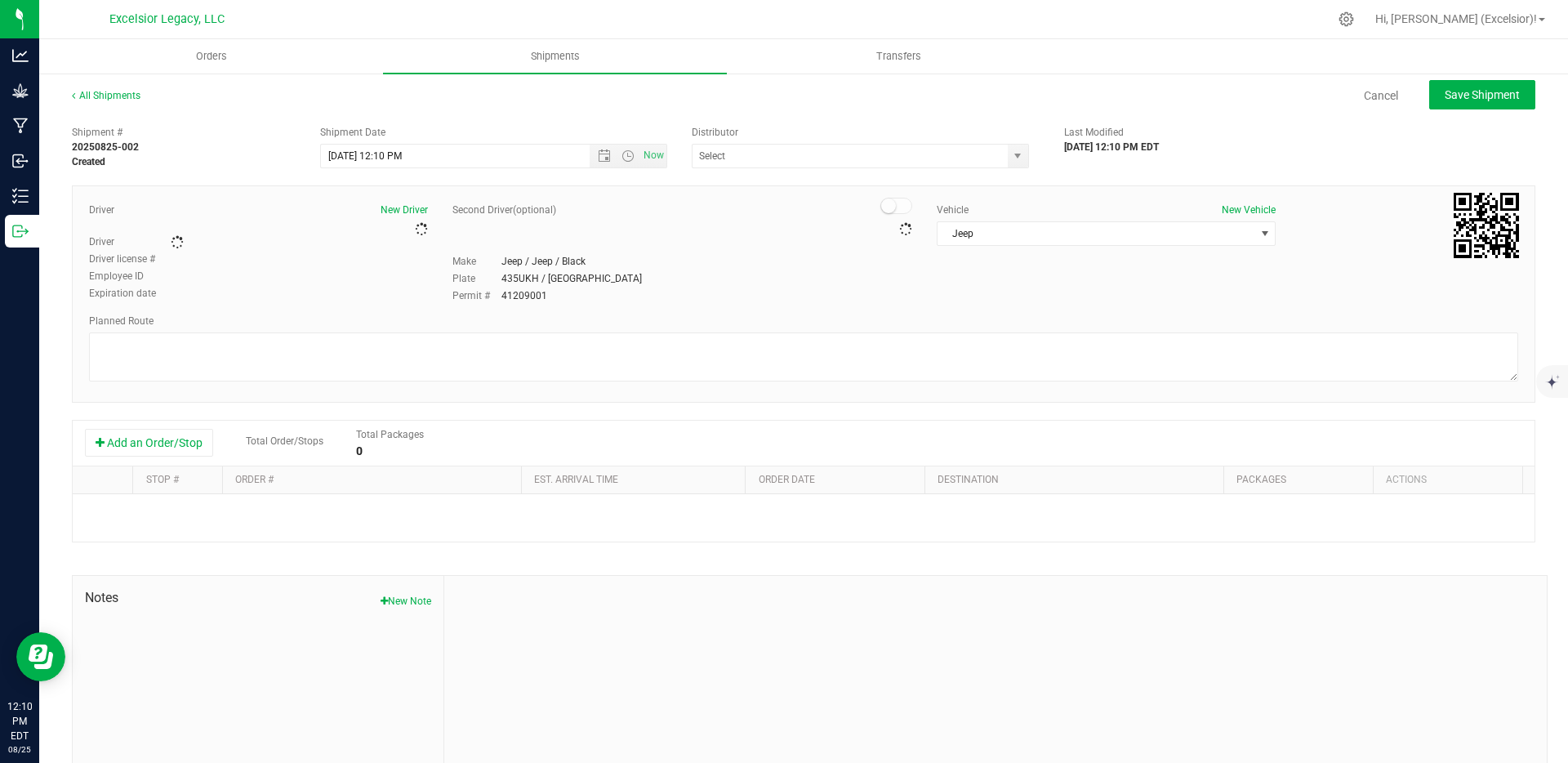
type input "Excelsior Legacy, LLC"
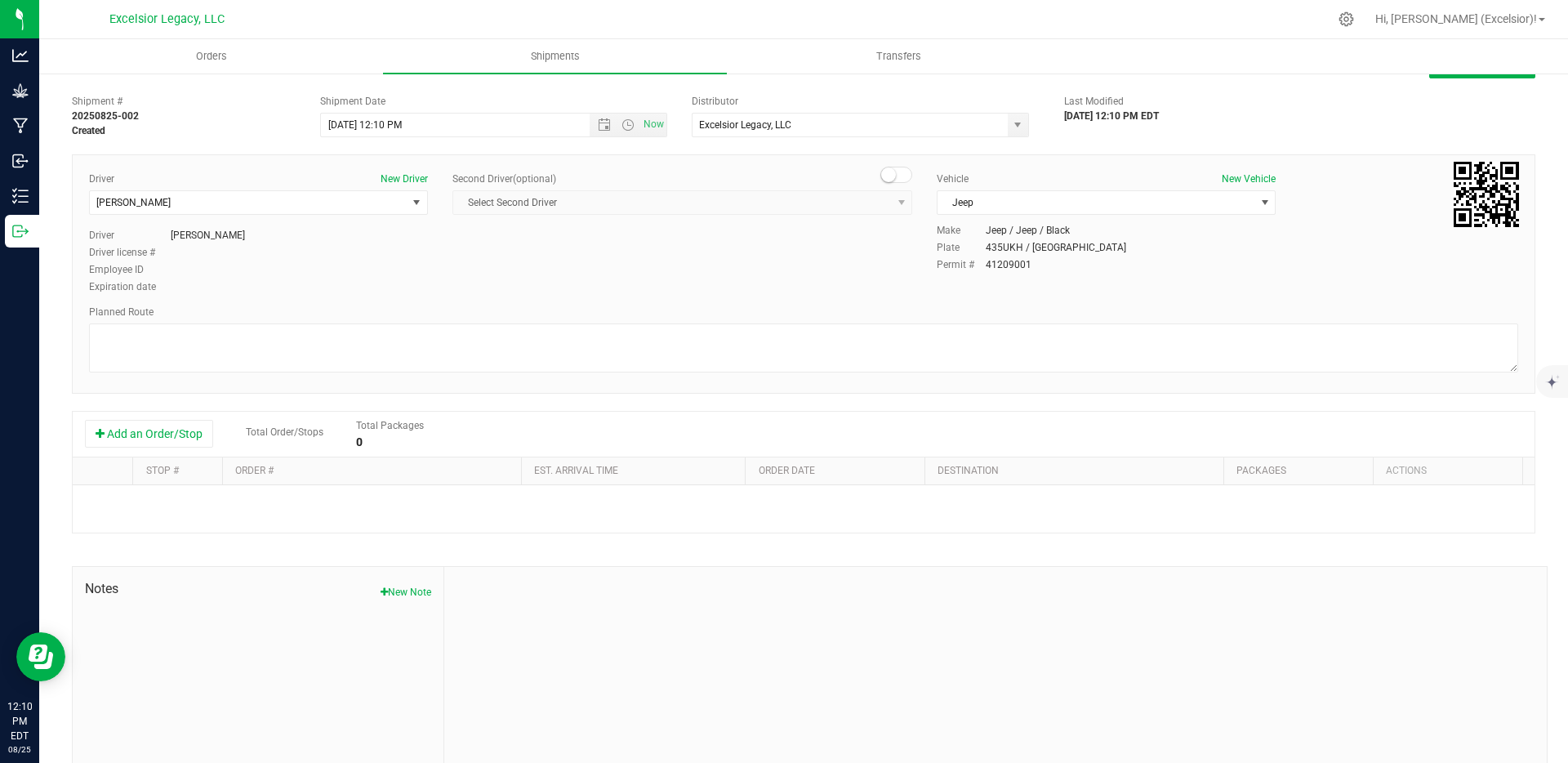
scroll to position [71, 0]
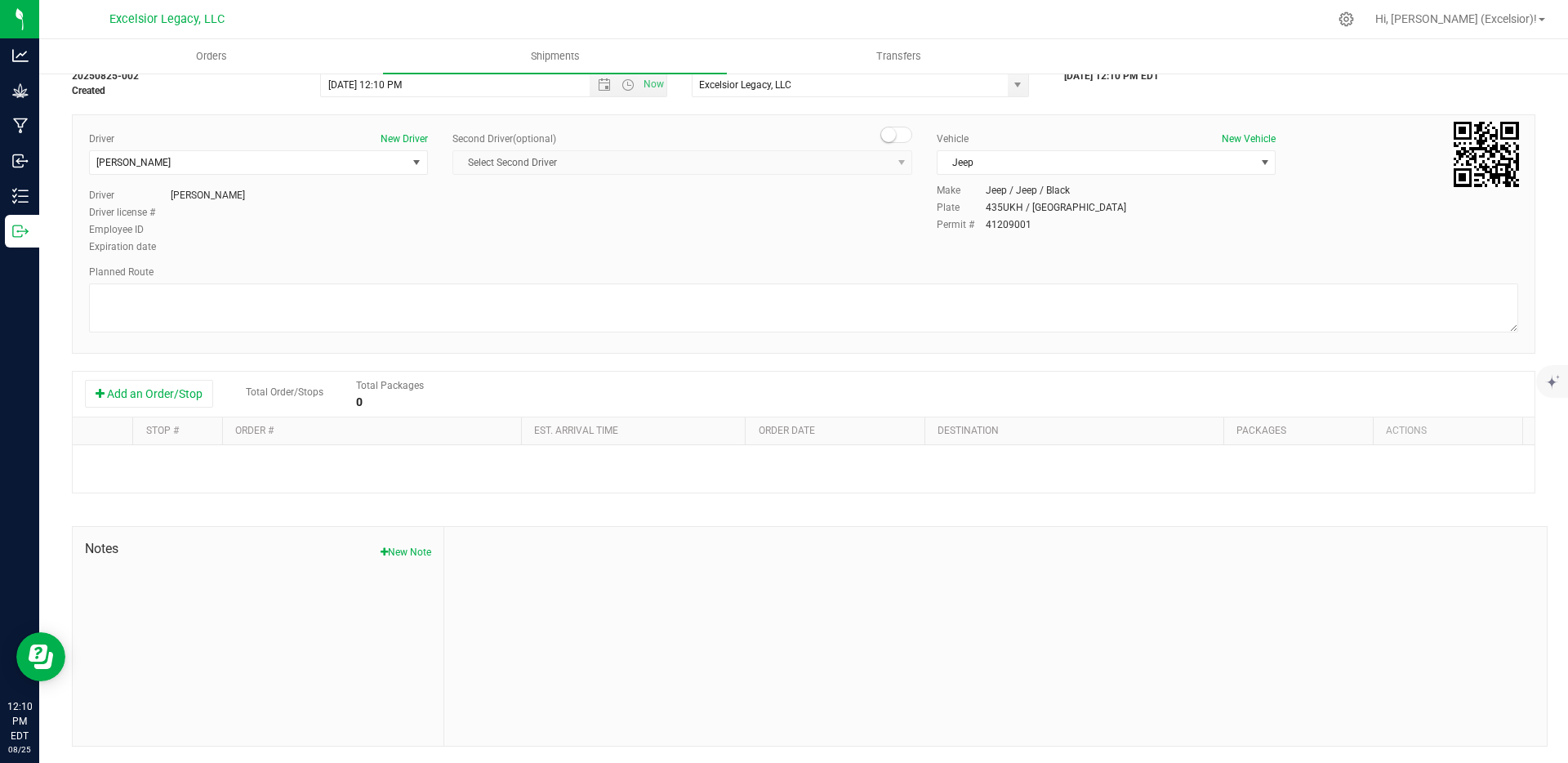
click at [184, 409] on div "Add an Order/Stop Total Order/Stops Total Packages 0" at bounding box center [803, 395] width 1462 height 45
click at [184, 403] on button "Add an Order/Stop" at bounding box center [149, 393] width 128 height 28
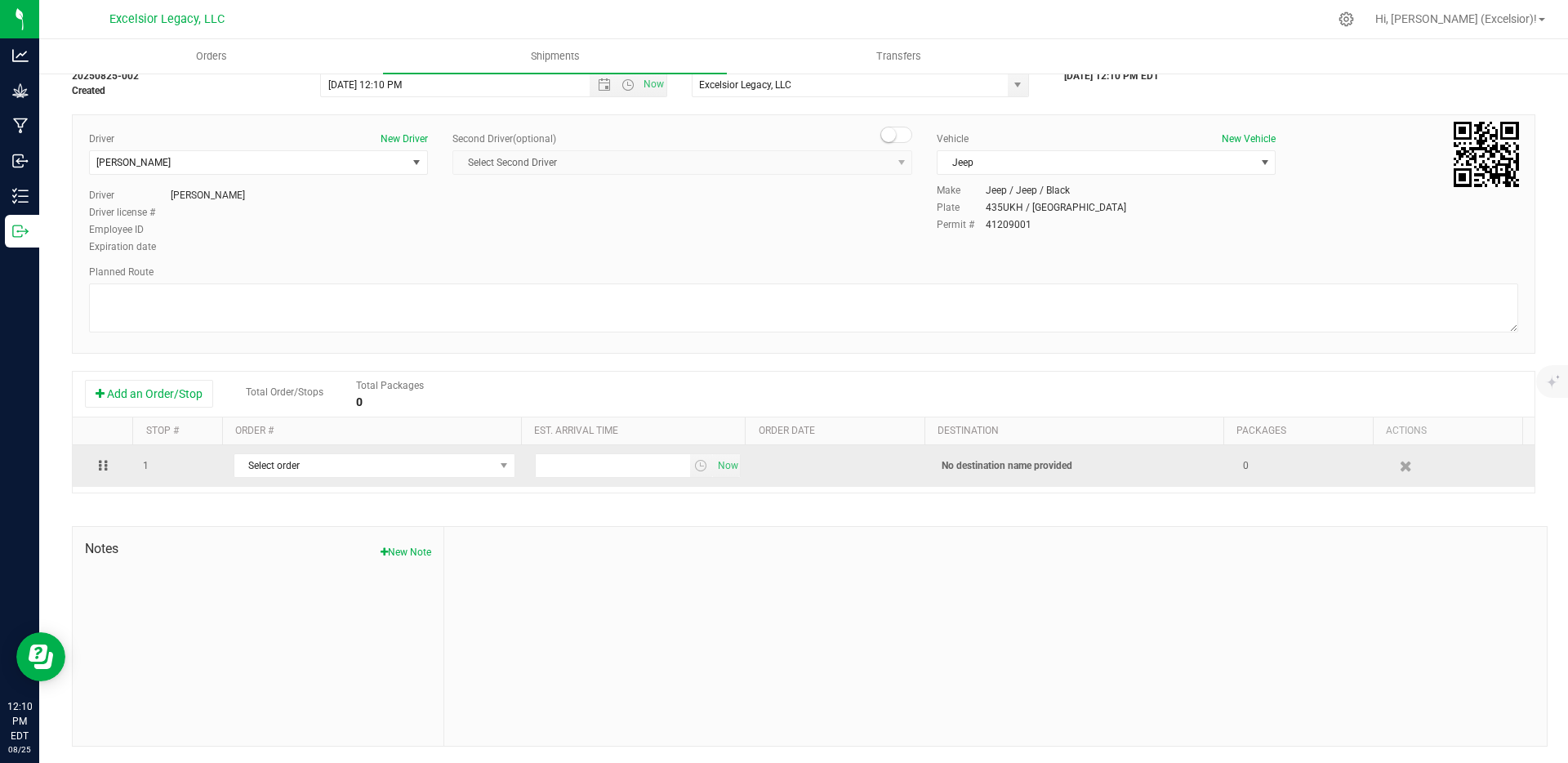
click at [395, 483] on td "Select order 00000004 00000002" at bounding box center [374, 466] width 301 height 42
click at [404, 469] on span "Select order" at bounding box center [364, 465] width 260 height 23
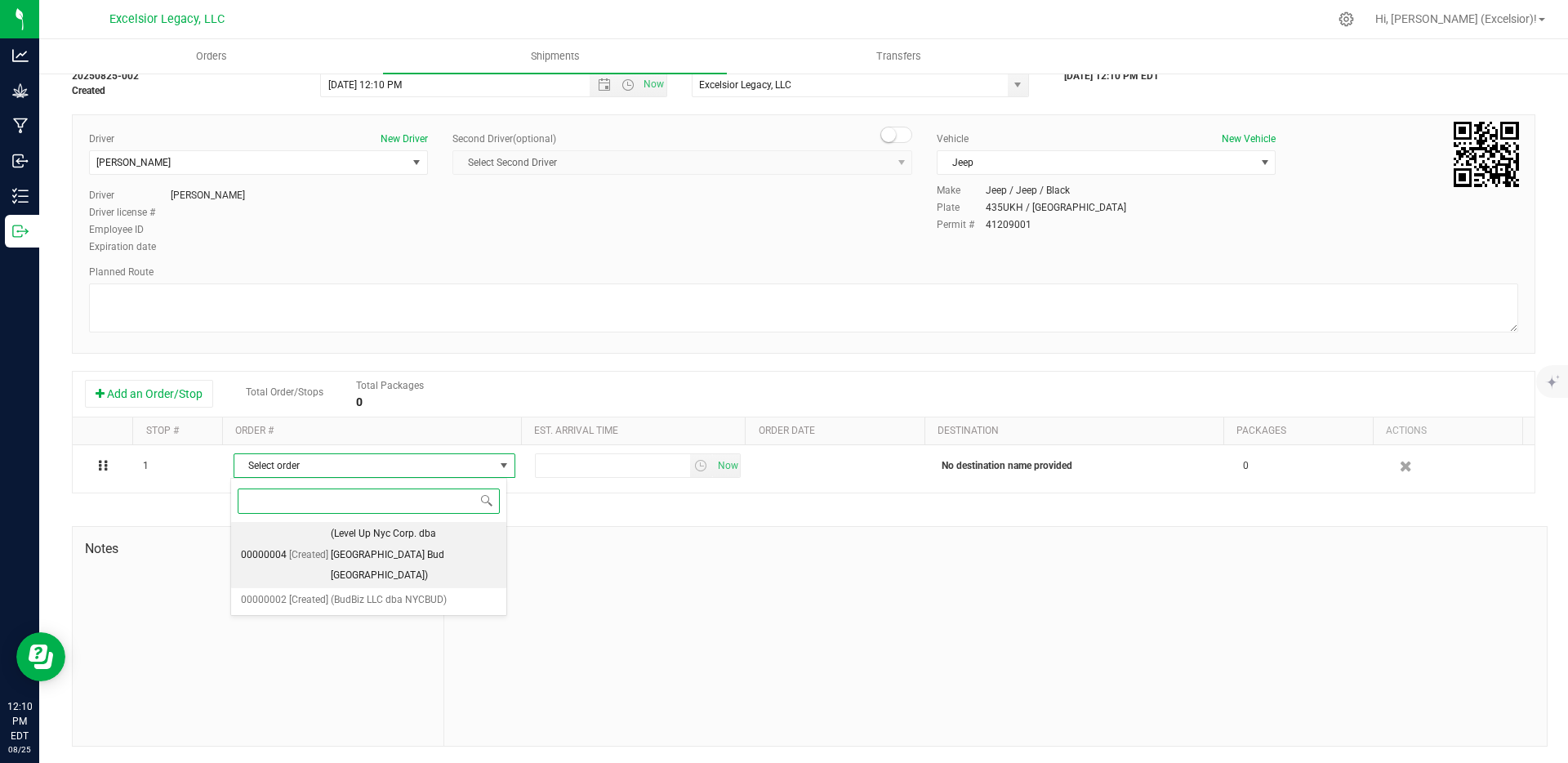
click at [397, 541] on span "(Level Up Nyc Corp. dba [GEOGRAPHIC_DATA] Bud [GEOGRAPHIC_DATA])" at bounding box center [413, 554] width 166 height 63
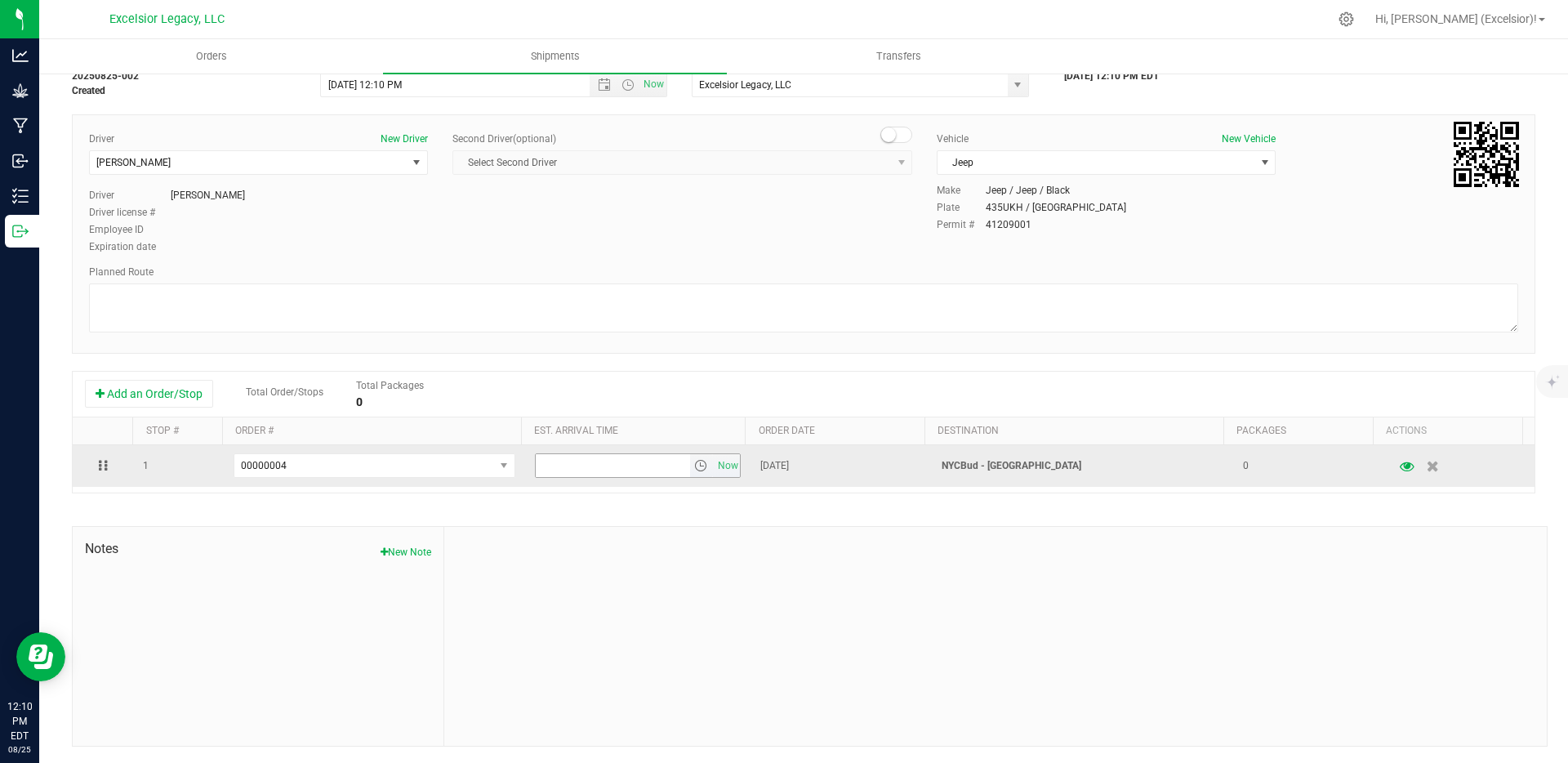
click at [694, 467] on span "select" at bounding box center [701, 466] width 13 height 13
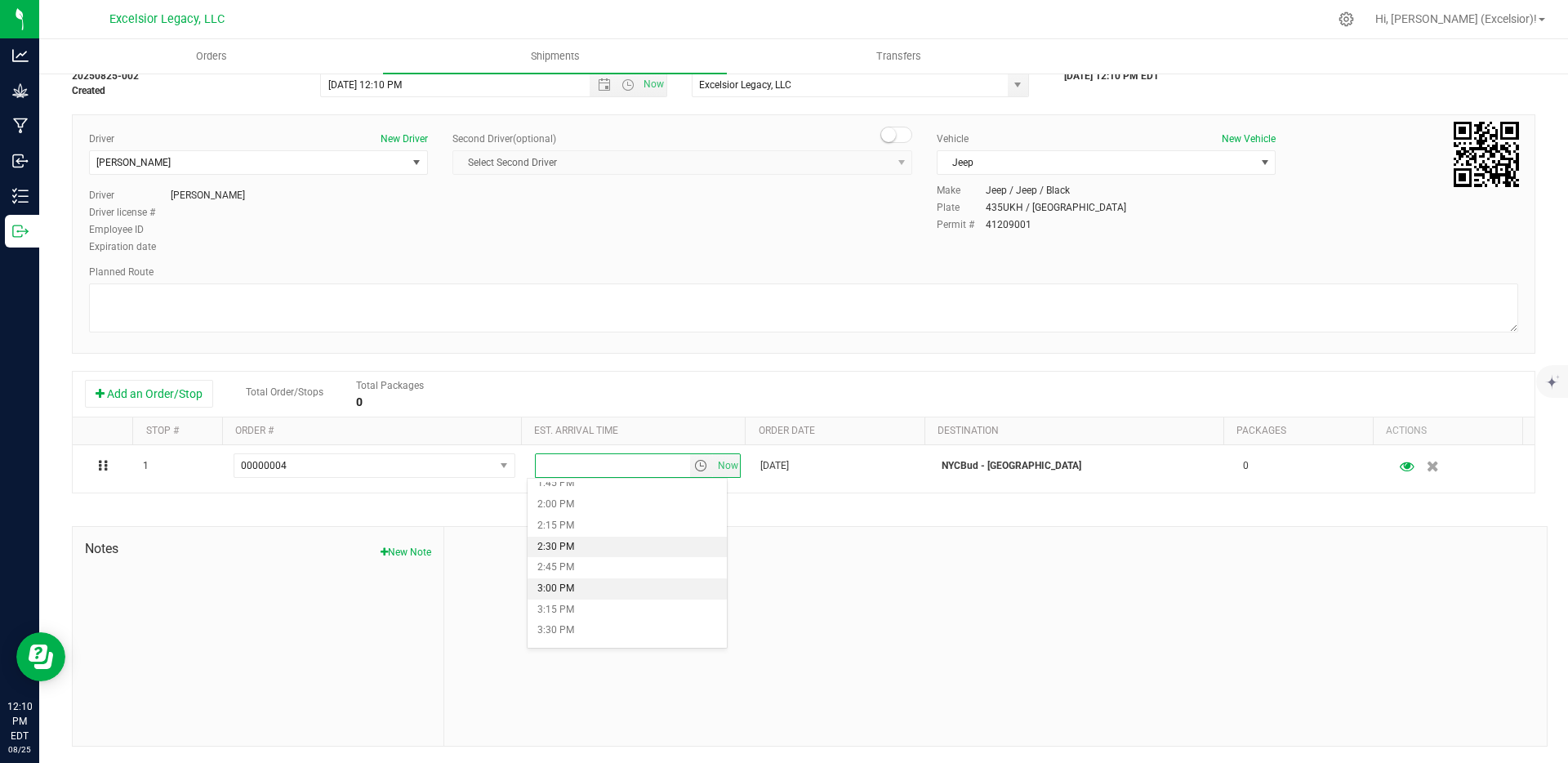
scroll to position [1163, 0]
click at [596, 507] on li "2:00 PM" at bounding box center [627, 503] width 199 height 21
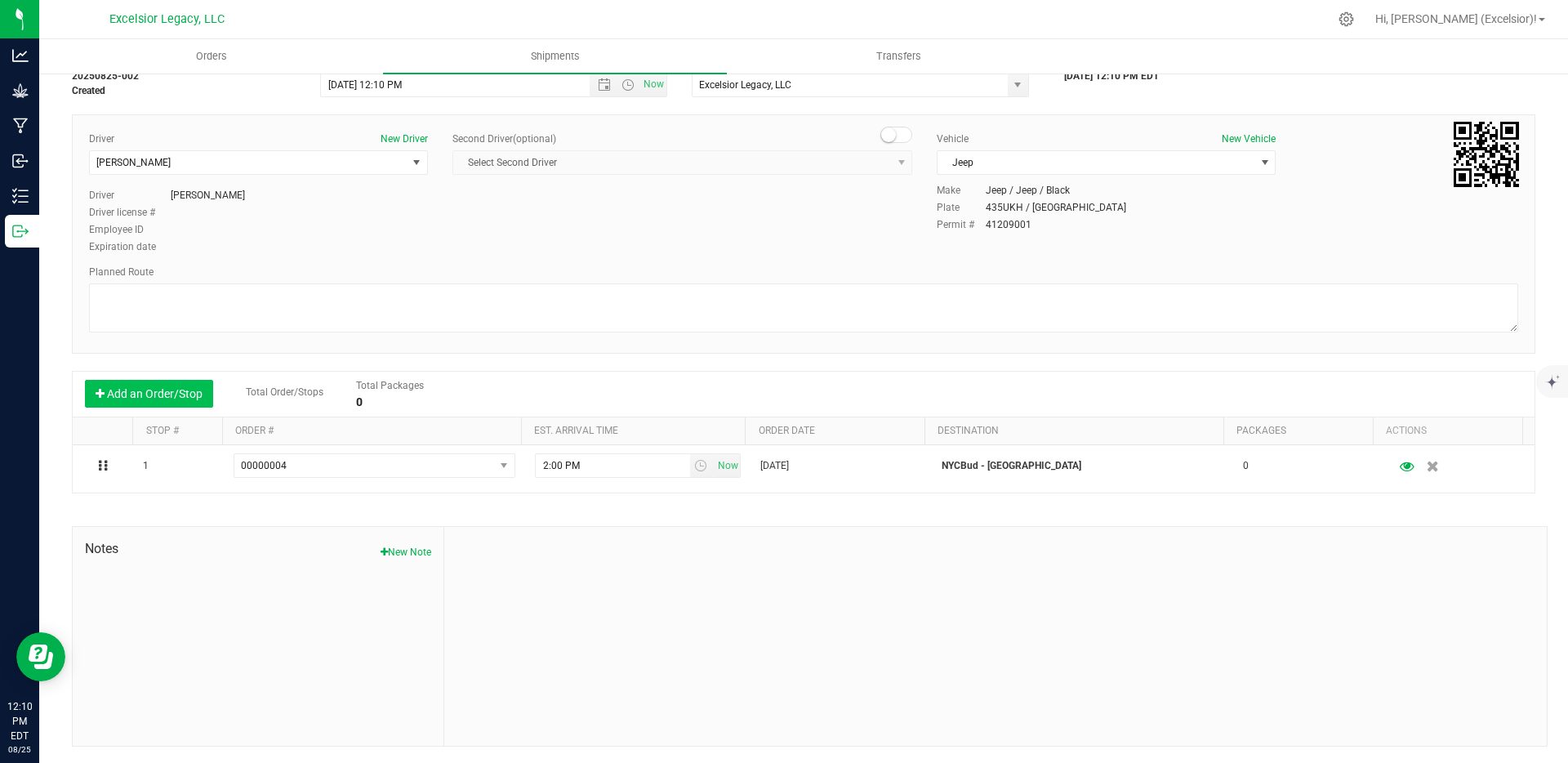
click at [153, 400] on button "Add an Order/Stop" at bounding box center [149, 393] width 128 height 28
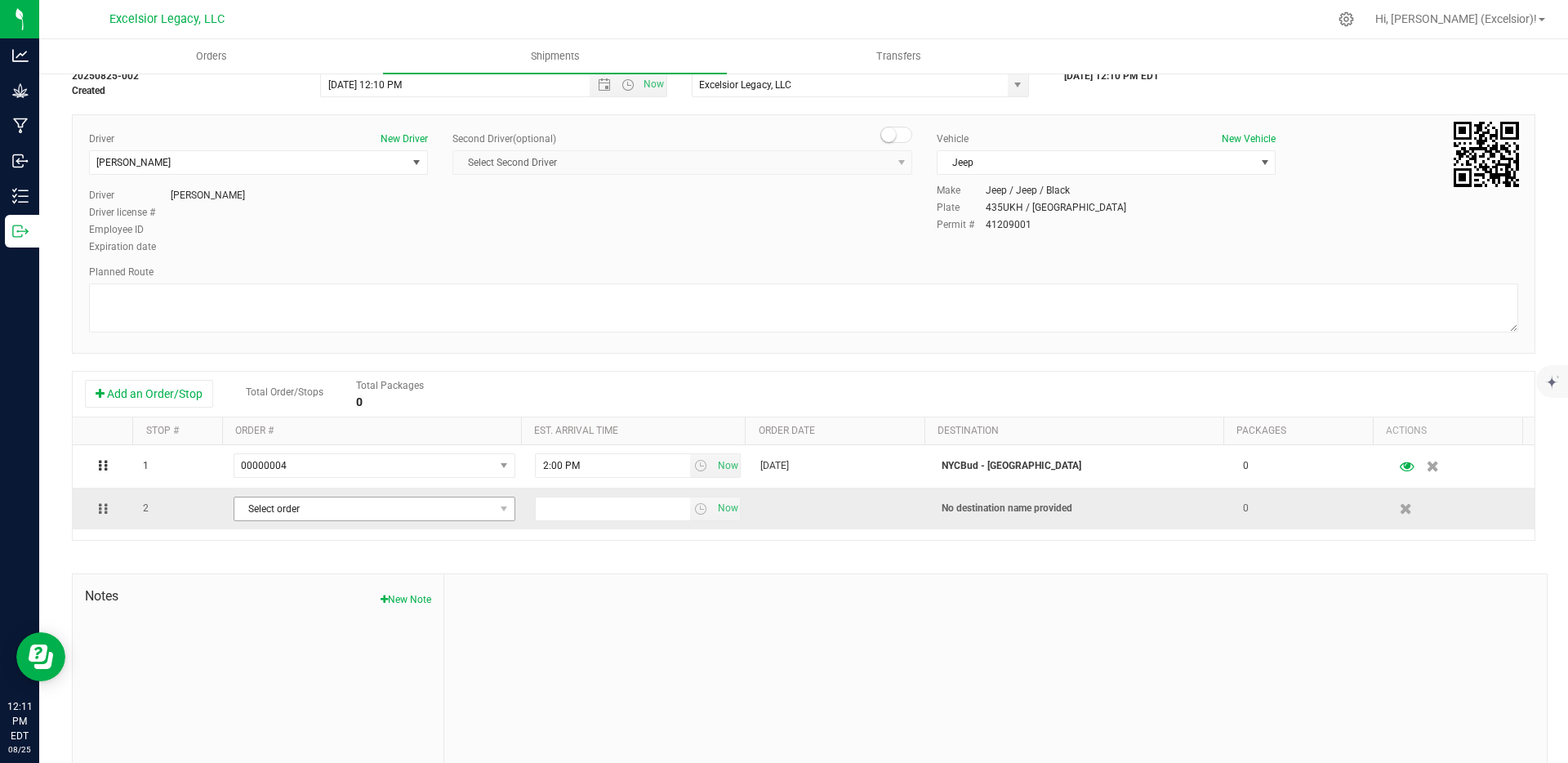
click at [387, 512] on span "Select order" at bounding box center [364, 508] width 260 height 23
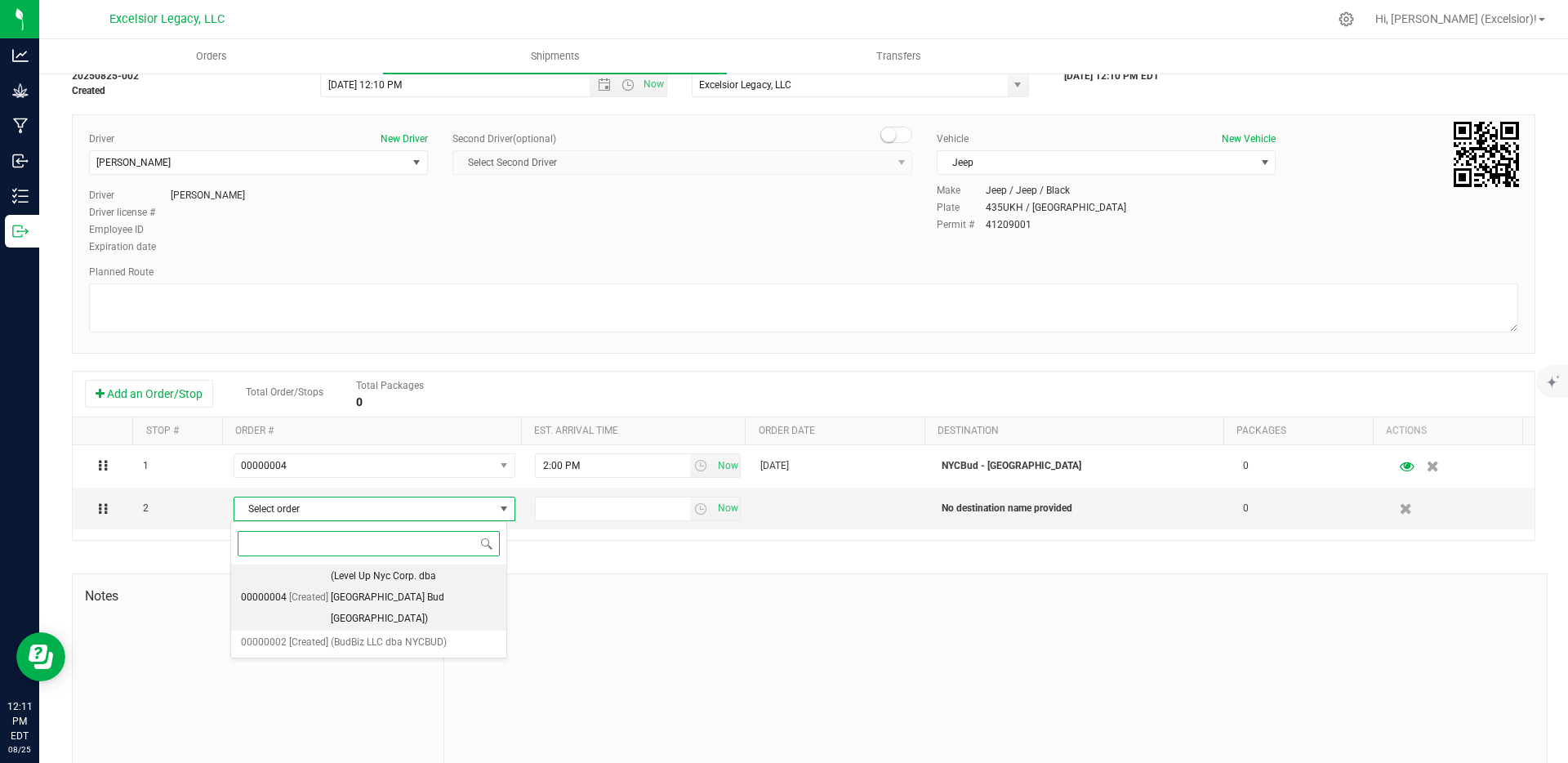
click at [365, 577] on span "(Level Up Nyc Corp. dba [GEOGRAPHIC_DATA] Bud [GEOGRAPHIC_DATA])" at bounding box center [413, 597] width 166 height 63
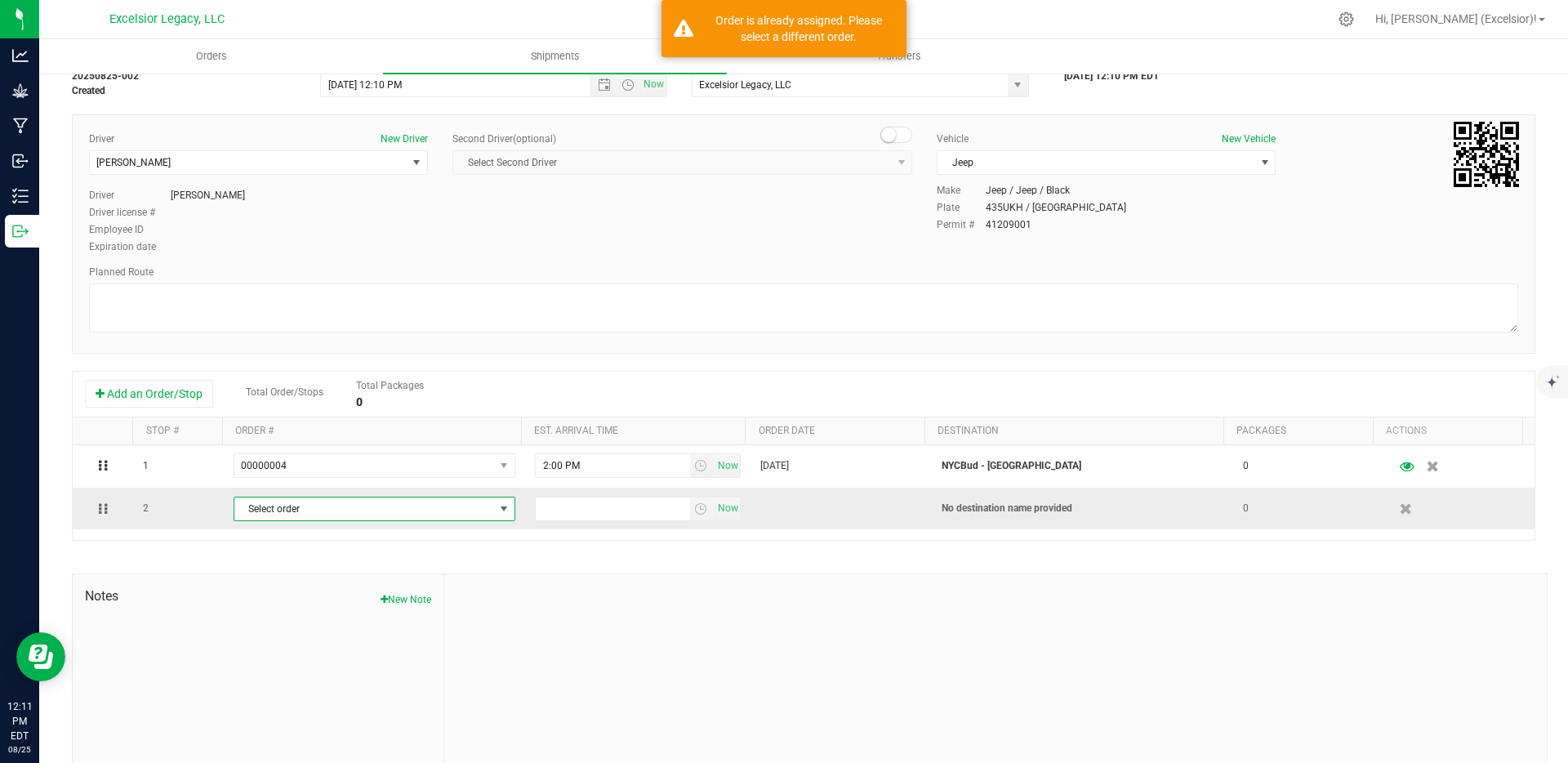
click at [423, 512] on span "Select order" at bounding box center [364, 508] width 260 height 23
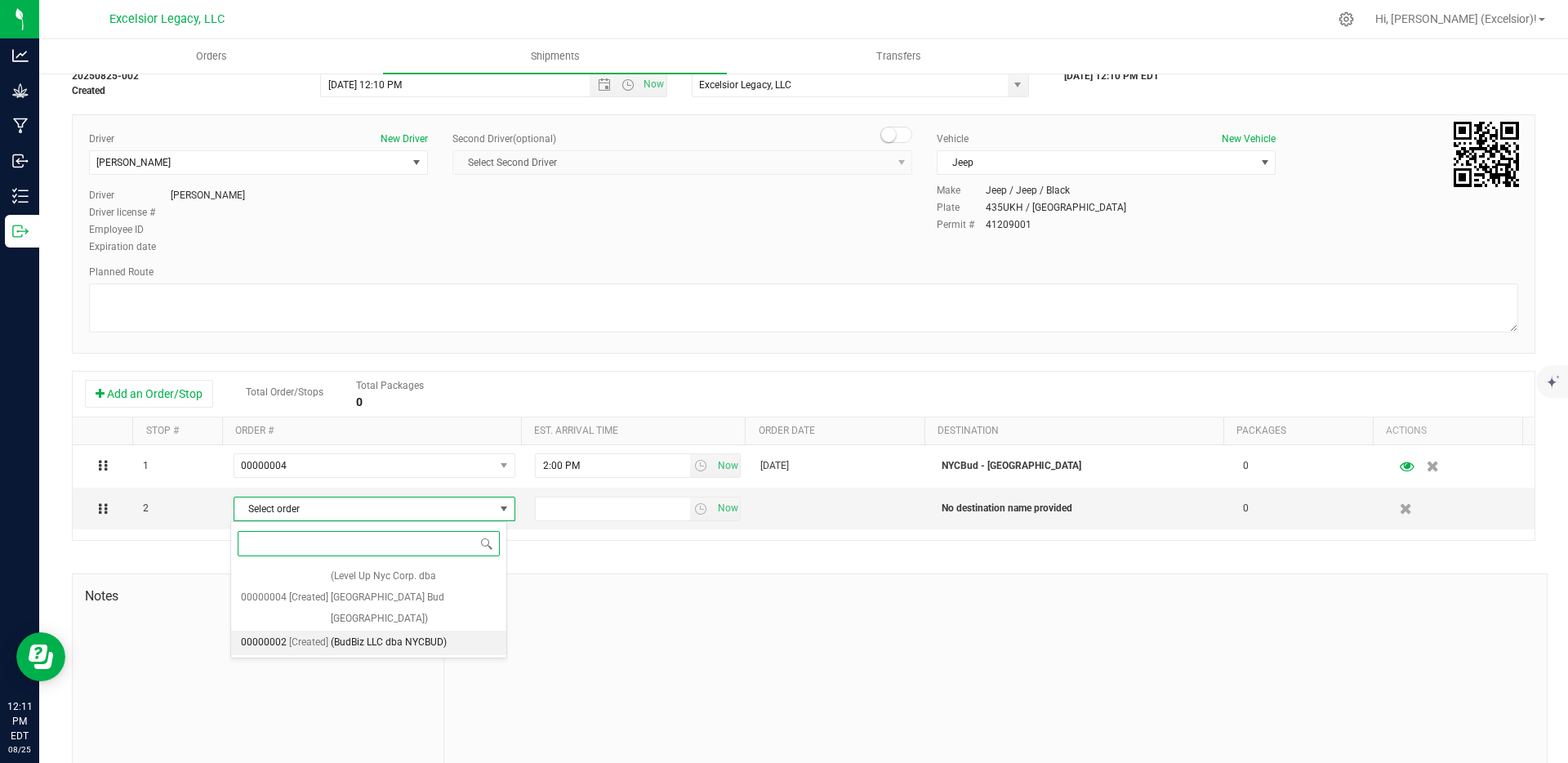
click at [389, 632] on span "(BudBiz LLC dba NYCBUD)" at bounding box center [389, 642] width 116 height 21
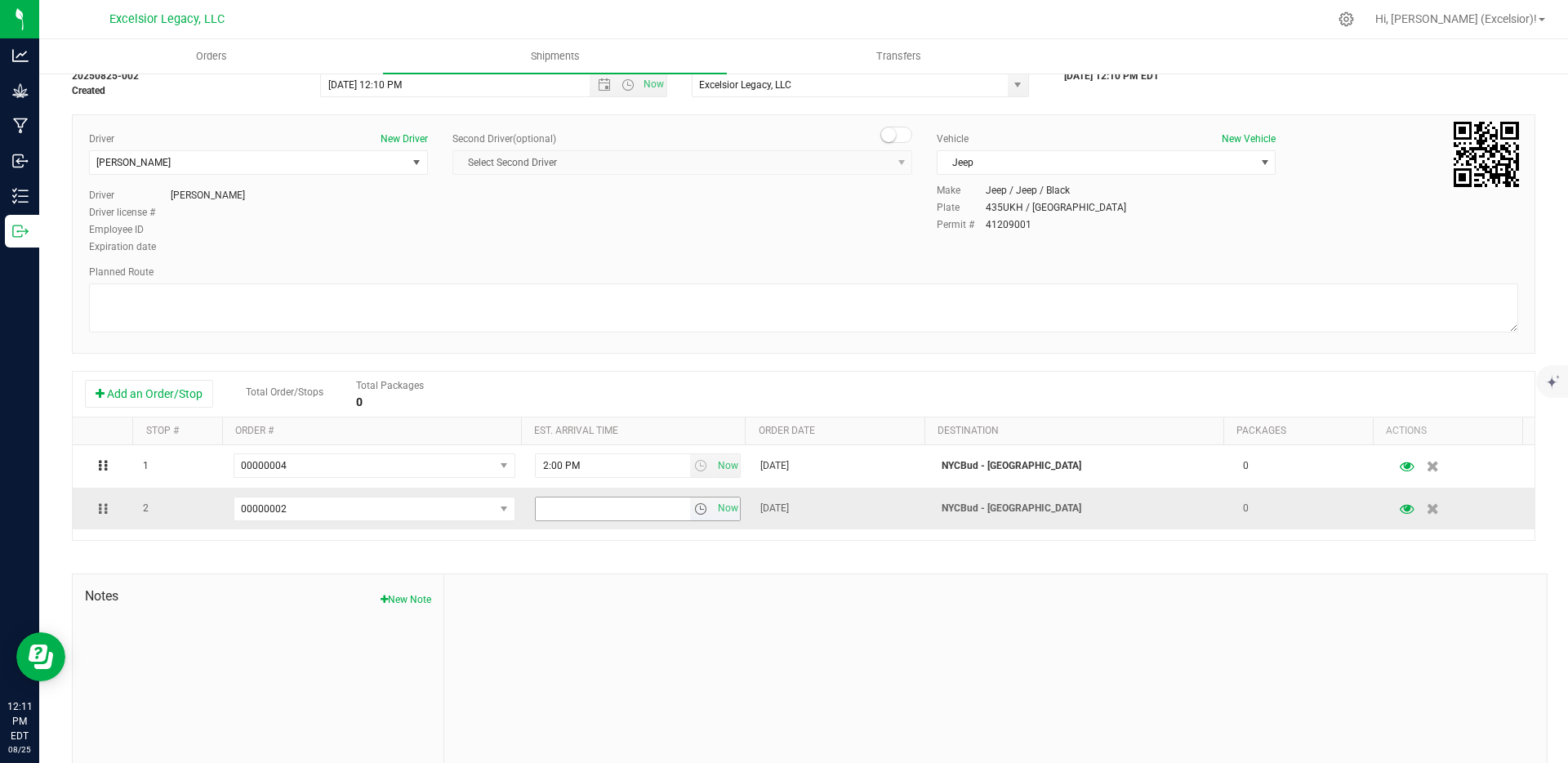
click at [690, 507] on span "select" at bounding box center [702, 508] width 24 height 23
click at [561, 628] on li "3:00 PM" at bounding box center [627, 633] width 199 height 21
click at [759, 646] on div at bounding box center [995, 683] width 1102 height 219
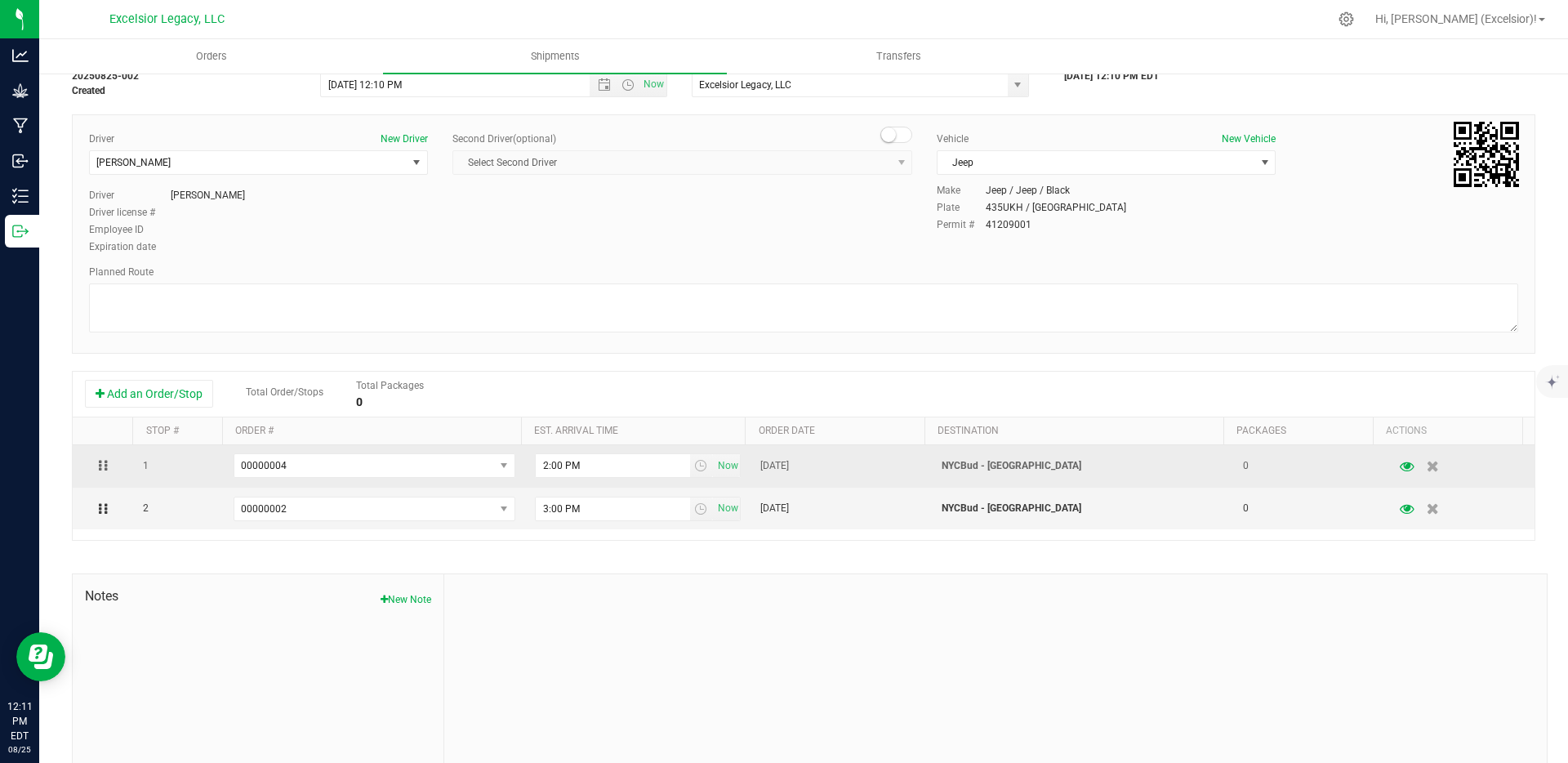
click at [1249, 469] on td "0" at bounding box center [1309, 466] width 151 height 42
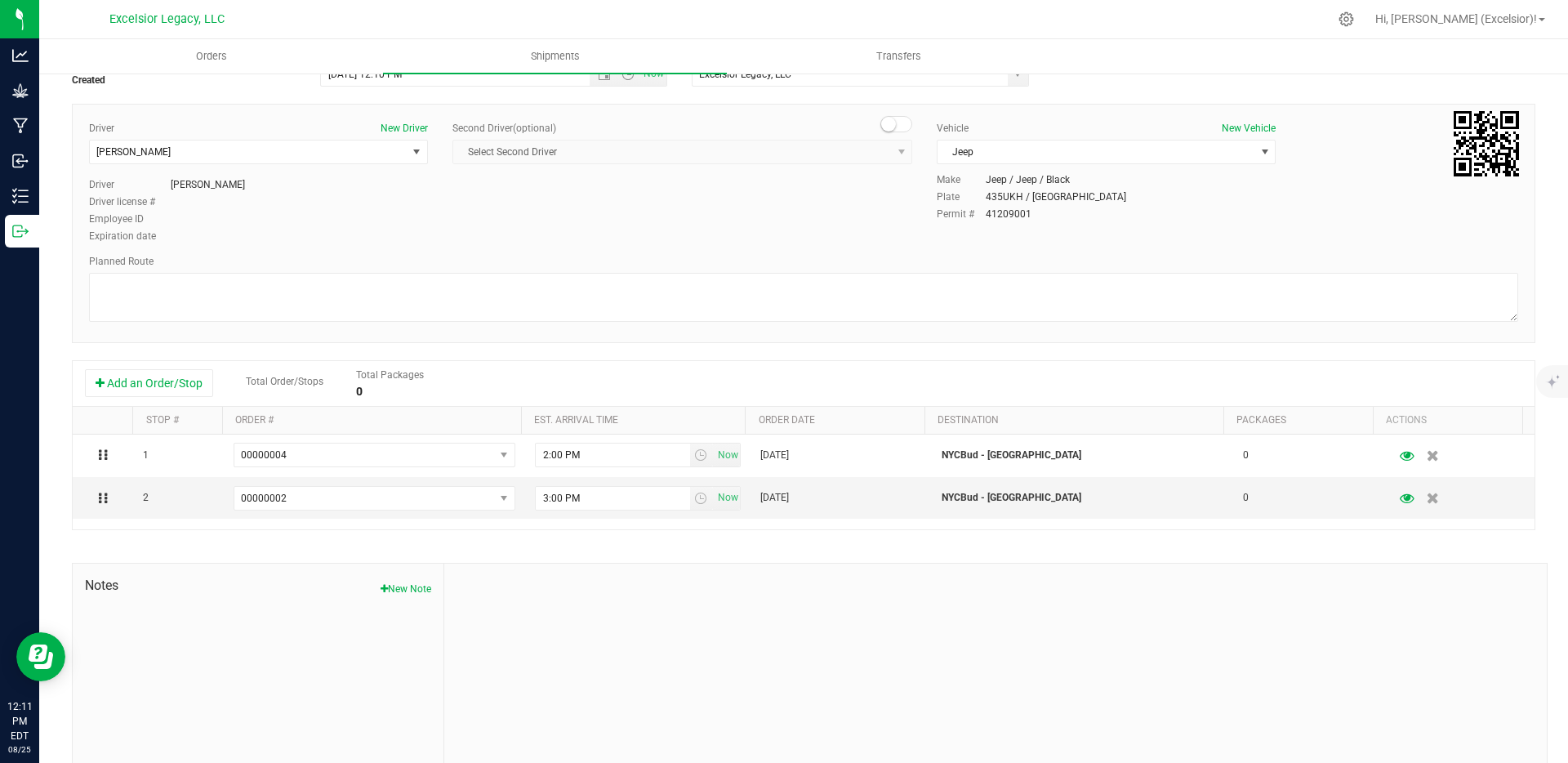
scroll to position [0, 0]
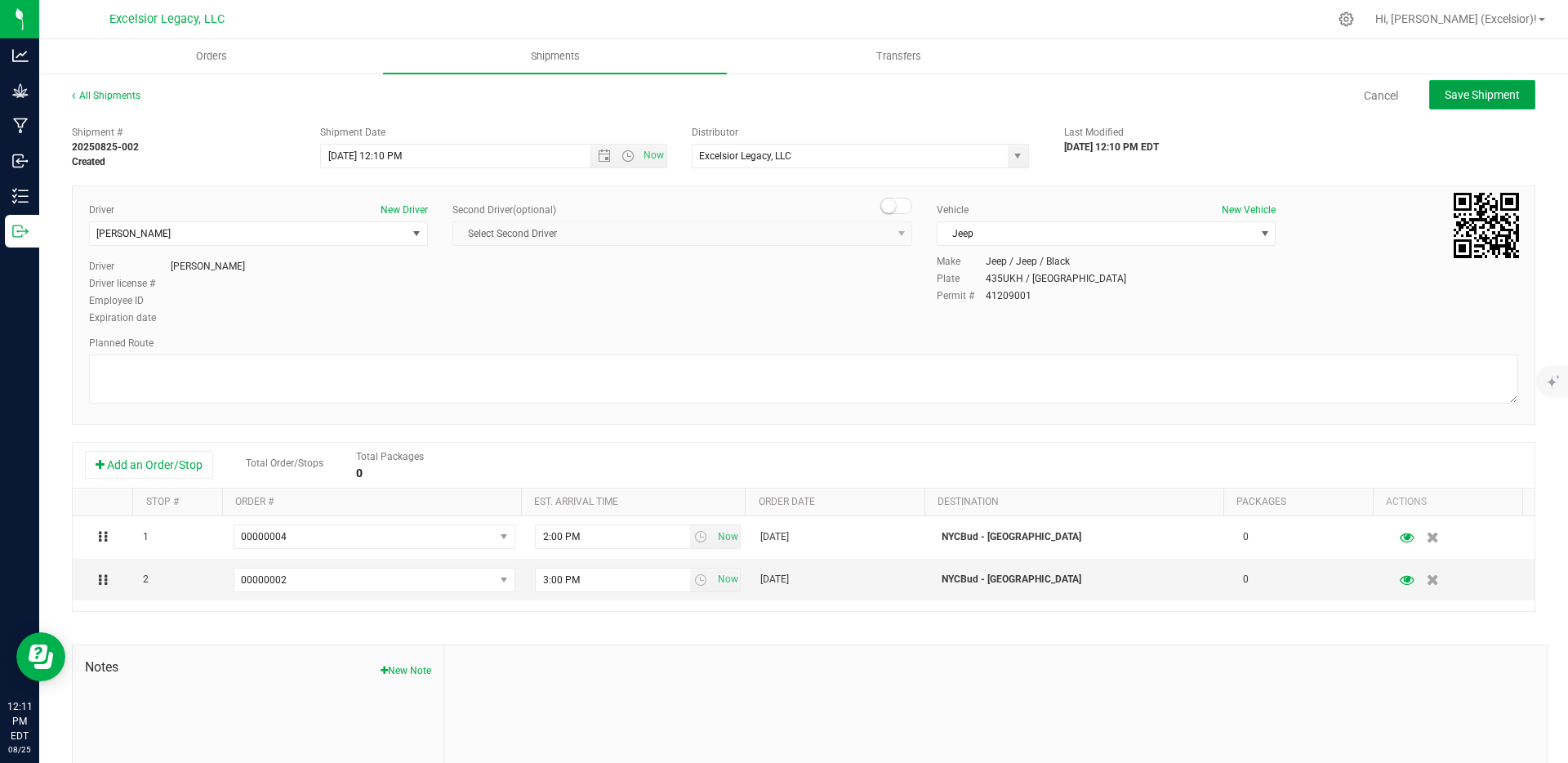
click at [1446, 108] on button "Save Shipment" at bounding box center [1482, 94] width 106 height 29
type input "[DATE] 4:10 PM"
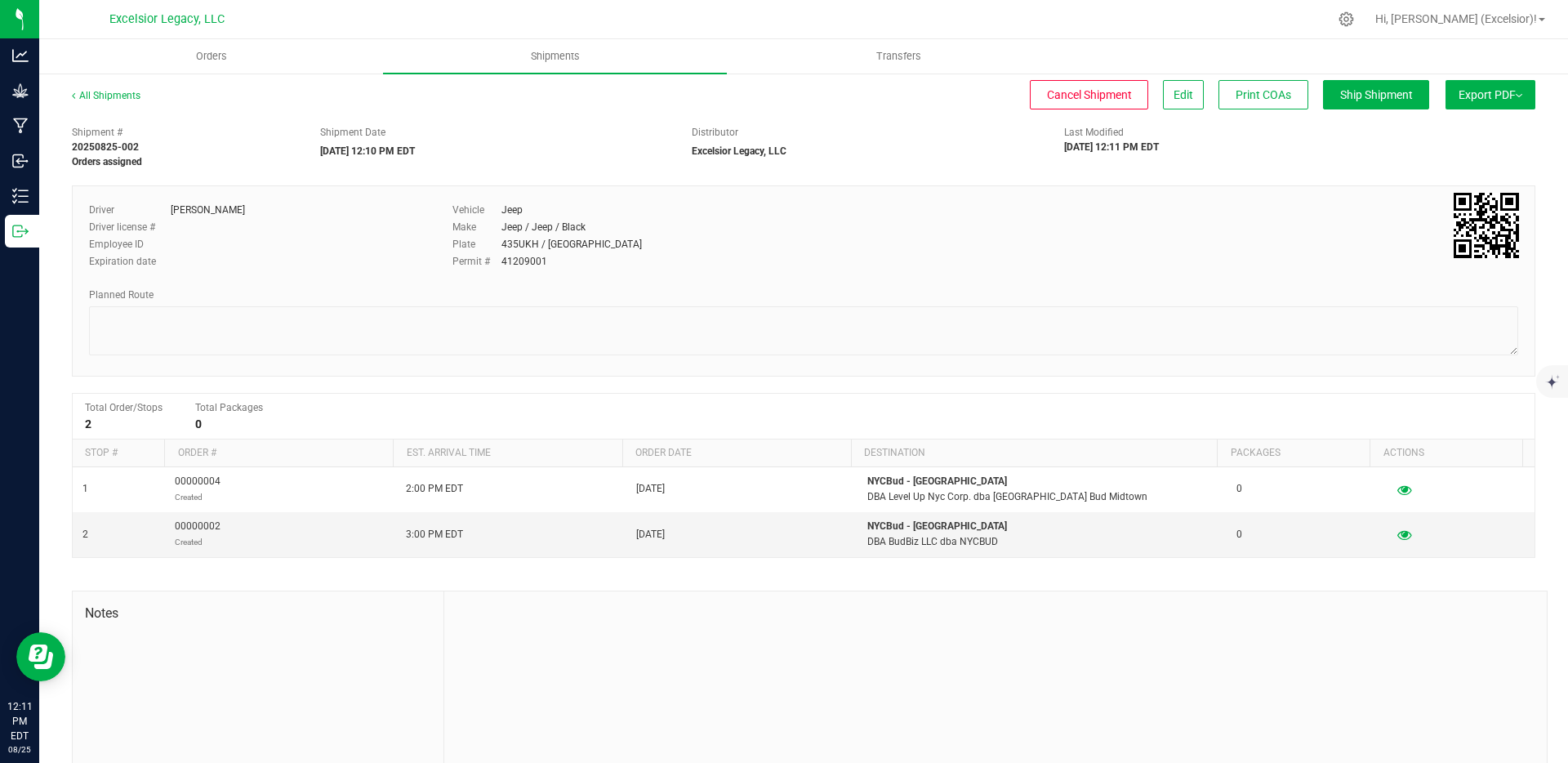
click at [1470, 100] on button "Export PDF" at bounding box center [1490, 94] width 90 height 29
click at [1414, 171] on li "NY Manifest" at bounding box center [1486, 179] width 165 height 24
click at [1414, 180] on span "NY Manifest" at bounding box center [1441, 180] width 54 height 12
click at [681, 248] on div "Plate 435UKH / [GEOGRAPHIC_DATA]" at bounding box center [743, 244] width 581 height 14
